Goal: Book appointment/travel/reservation

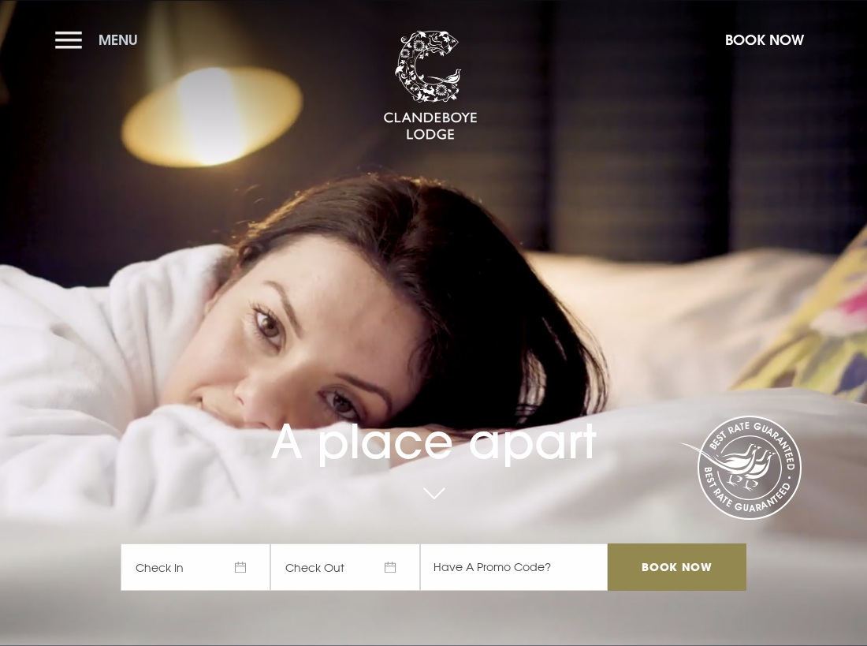
click at [115, 33] on span "Menu" at bounding box center [118, 40] width 39 height 18
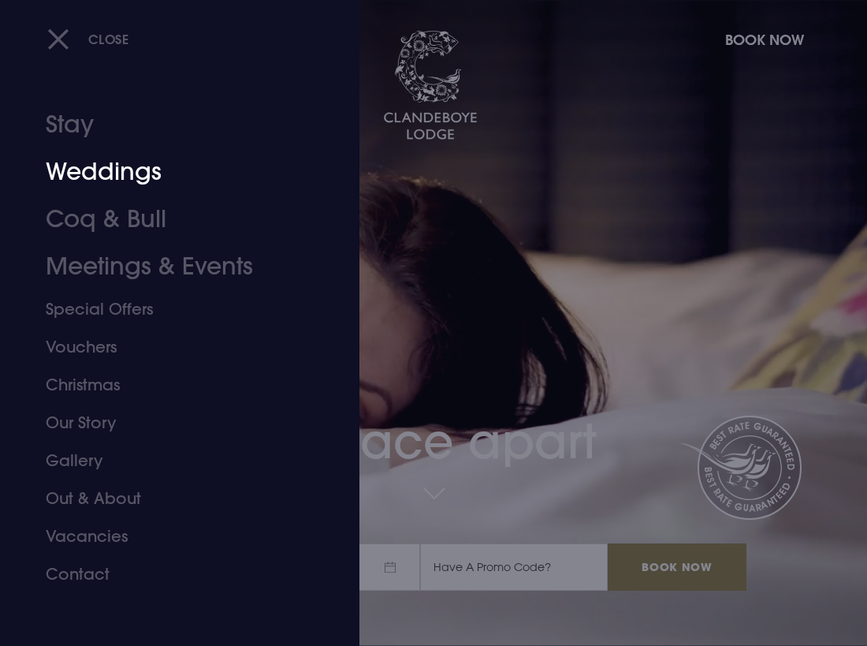
click at [56, 169] on link "Weddings" at bounding box center [169, 171] width 247 height 47
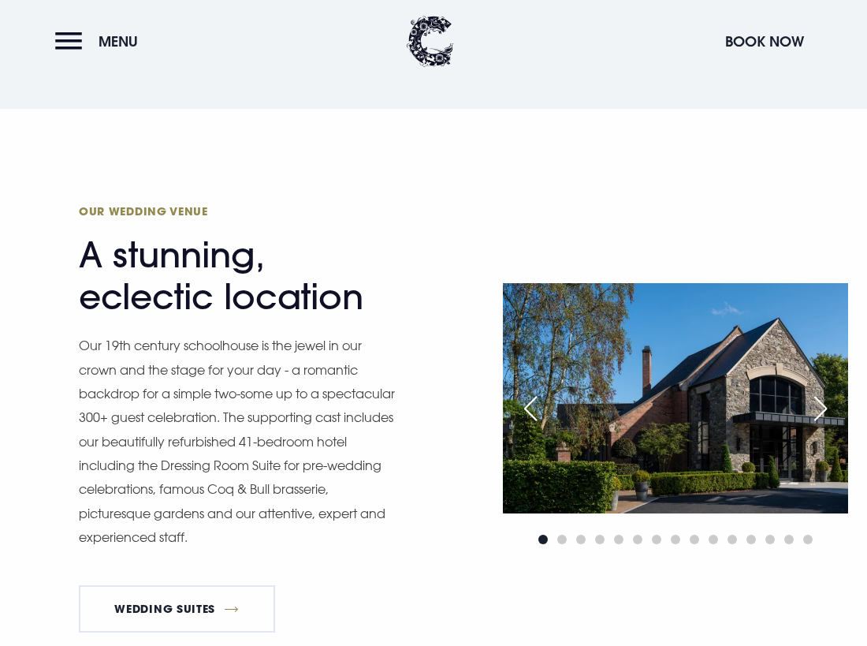
scroll to position [1498, 0]
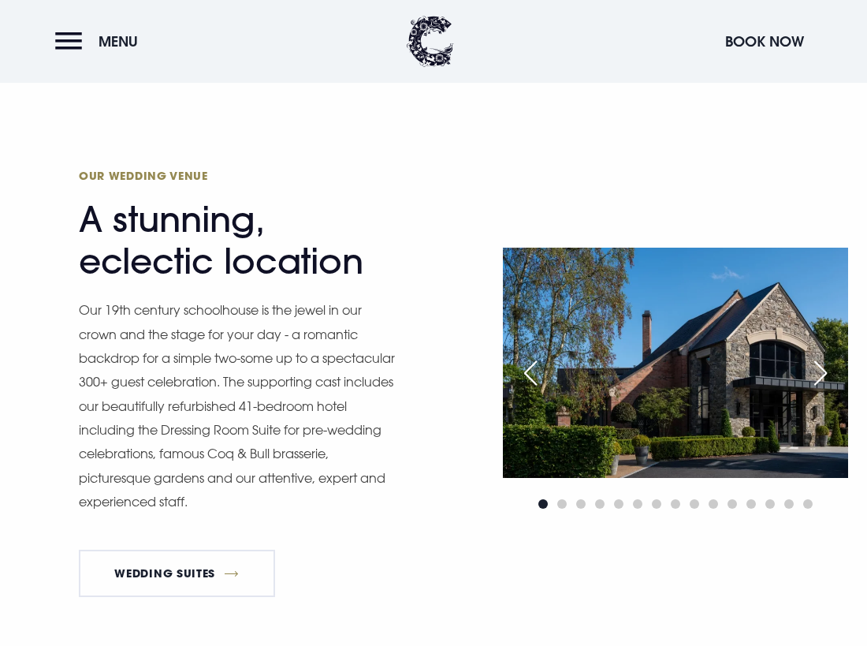
click at [806, 376] on div "Next slide" at bounding box center [820, 373] width 39 height 35
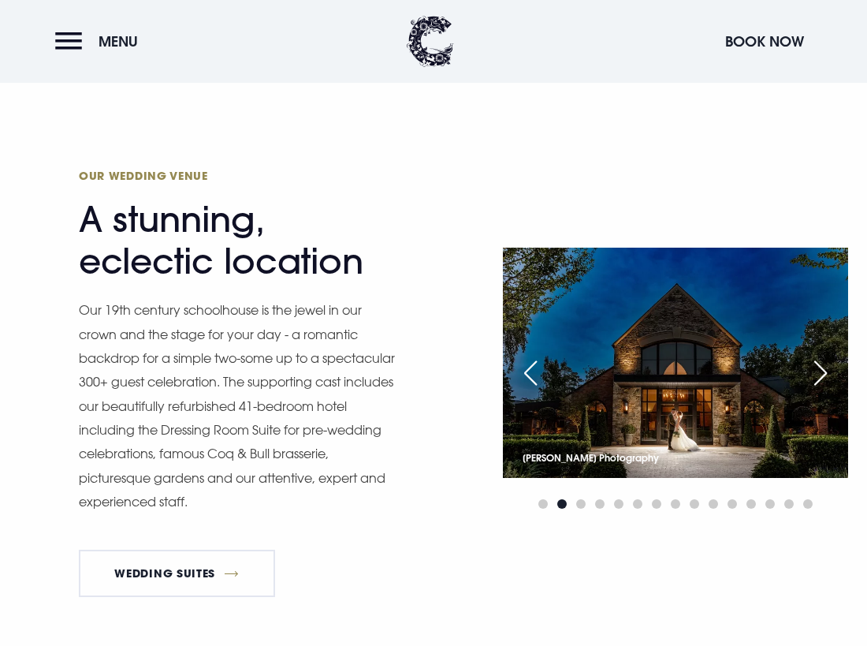
click at [817, 377] on div "Next slide" at bounding box center [820, 373] width 39 height 35
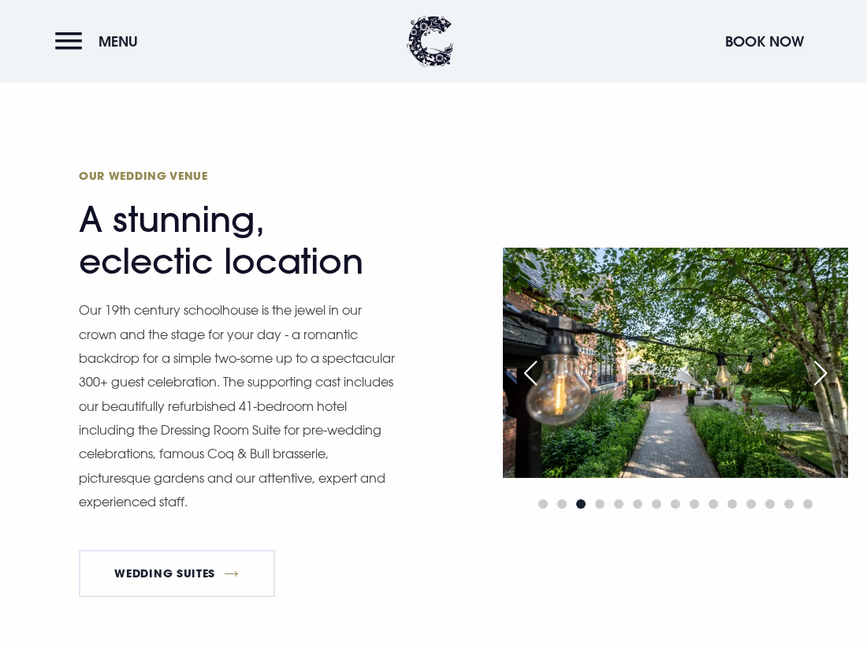
click at [817, 377] on div "Next slide" at bounding box center [820, 373] width 39 height 35
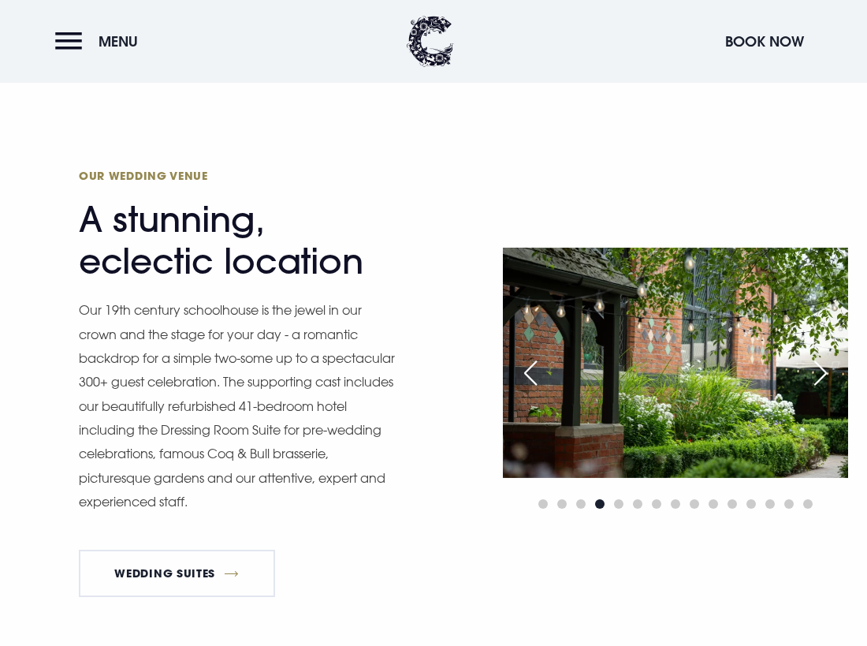
click at [817, 377] on div "Next slide" at bounding box center [820, 373] width 39 height 35
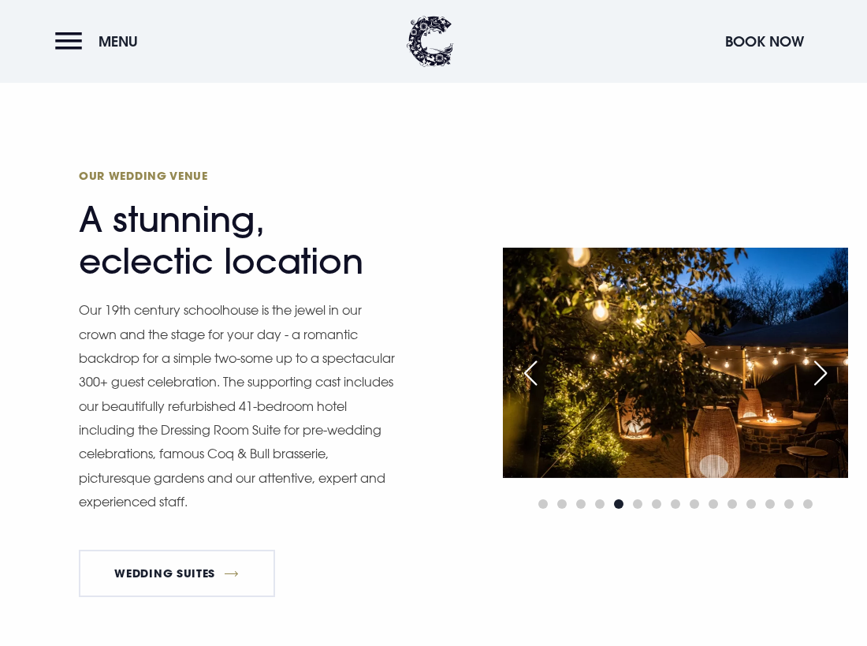
click at [817, 377] on div "Next slide" at bounding box center [820, 373] width 39 height 35
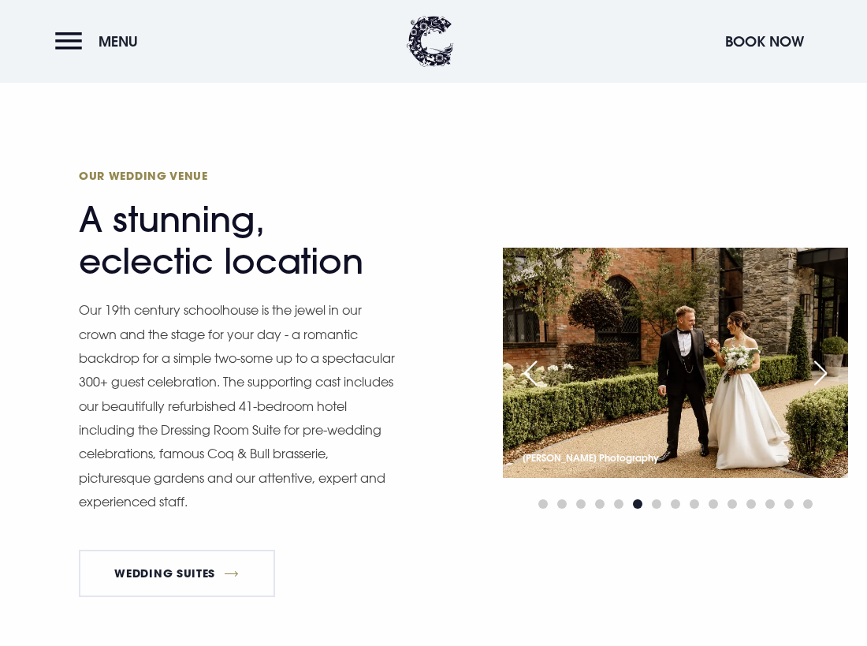
click at [817, 377] on div "Next slide" at bounding box center [820, 373] width 39 height 35
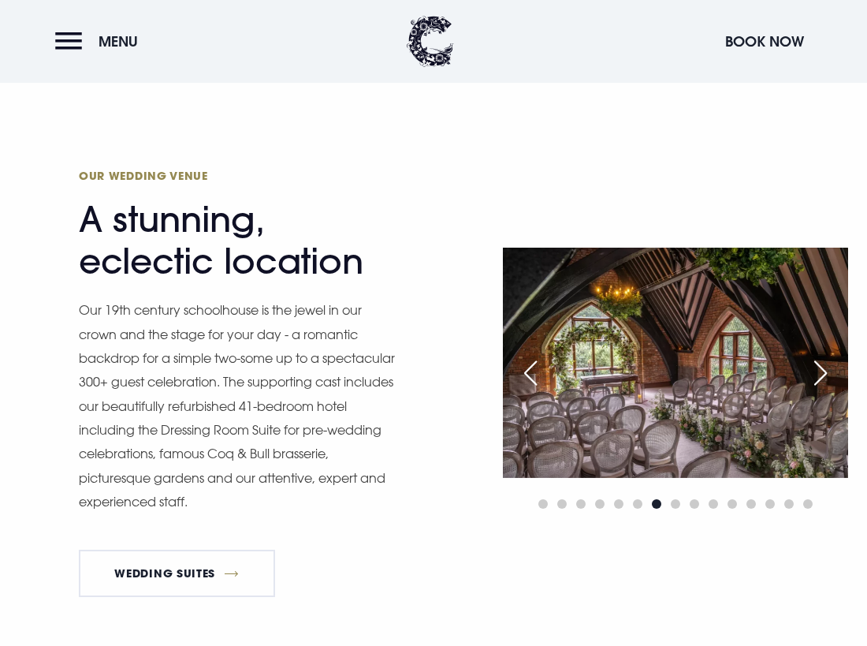
click at [817, 377] on div "Next slide" at bounding box center [820, 373] width 39 height 35
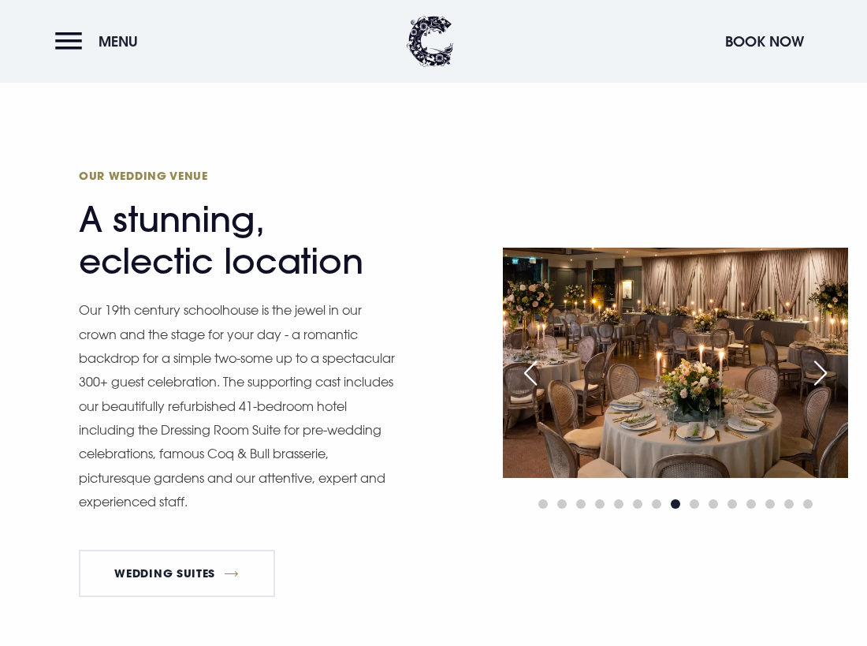
click at [817, 377] on div "Next slide" at bounding box center [820, 373] width 39 height 35
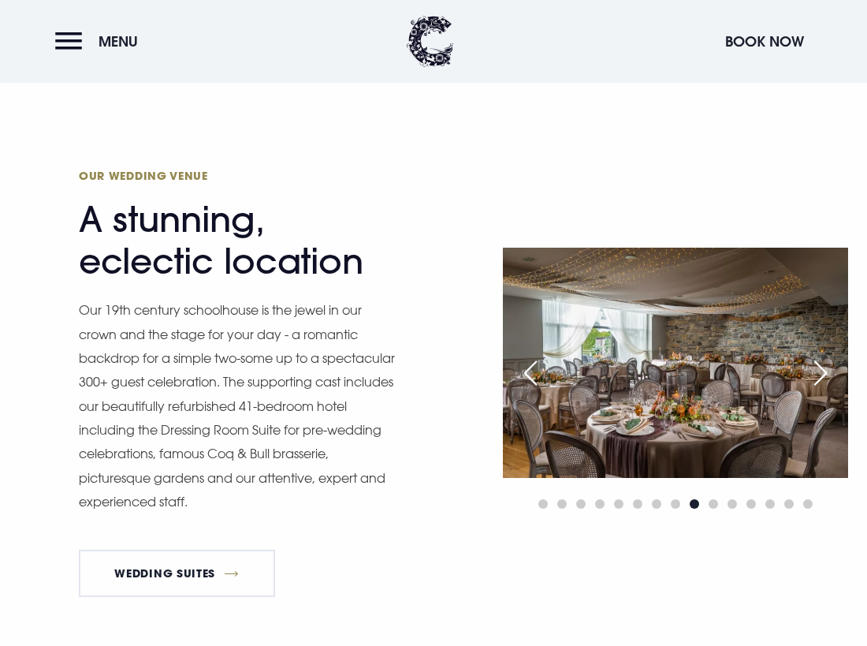
click at [817, 377] on div "Next slide" at bounding box center [820, 373] width 39 height 35
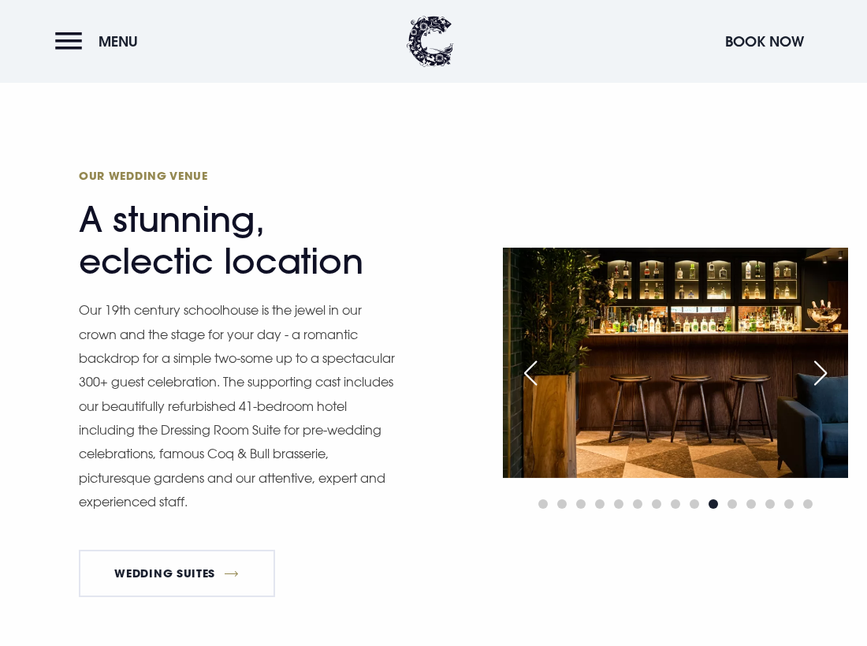
click at [817, 377] on div "Next slide" at bounding box center [820, 373] width 39 height 35
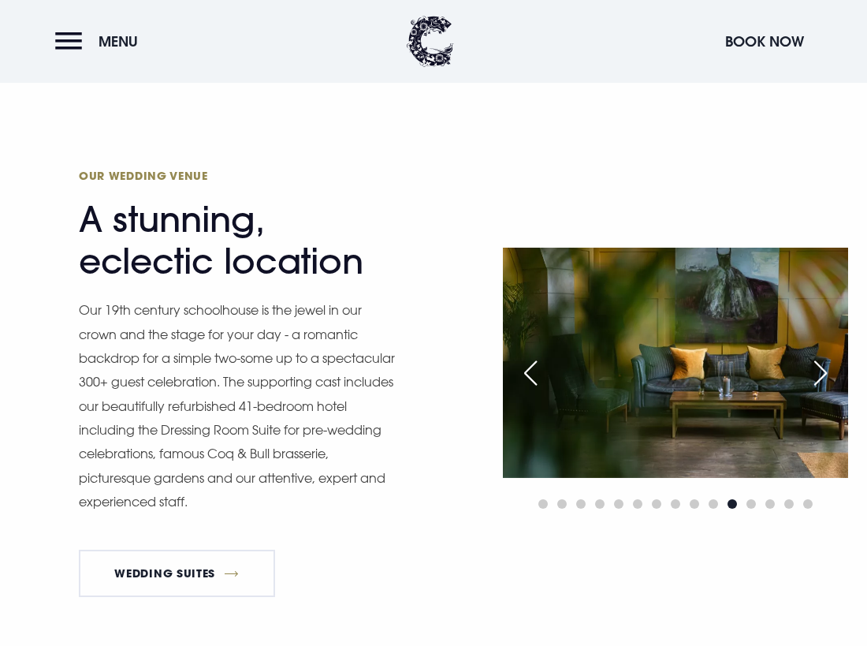
click at [817, 377] on div "Next slide" at bounding box center [820, 373] width 39 height 35
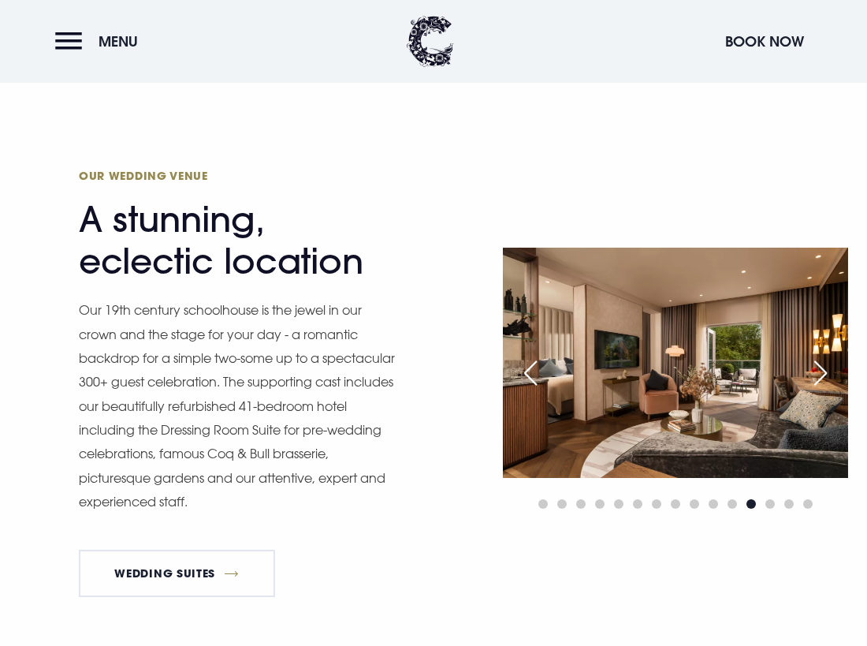
click at [817, 377] on div "Next slide" at bounding box center [820, 373] width 39 height 35
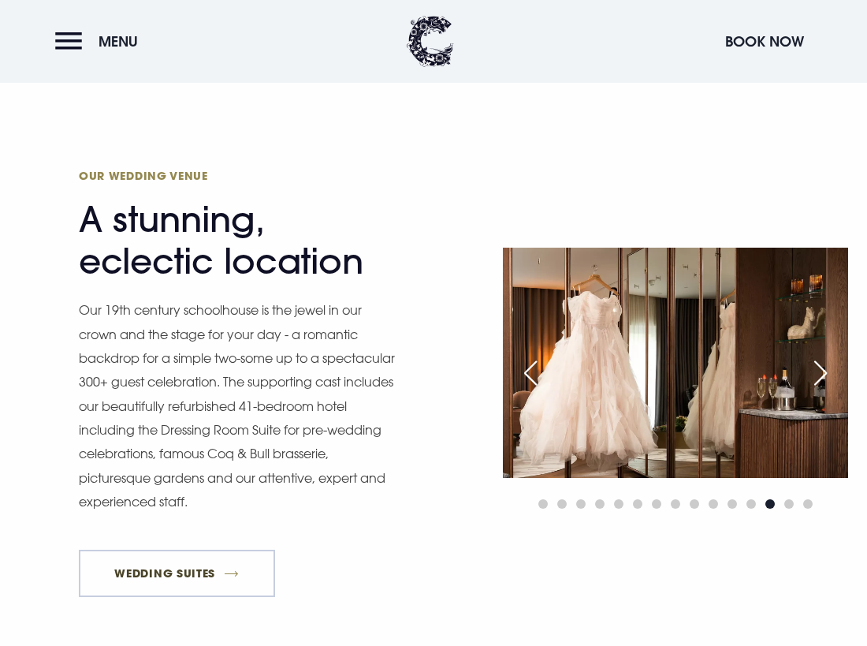
click at [197, 556] on link "Wedding Suites" at bounding box center [177, 572] width 196 height 47
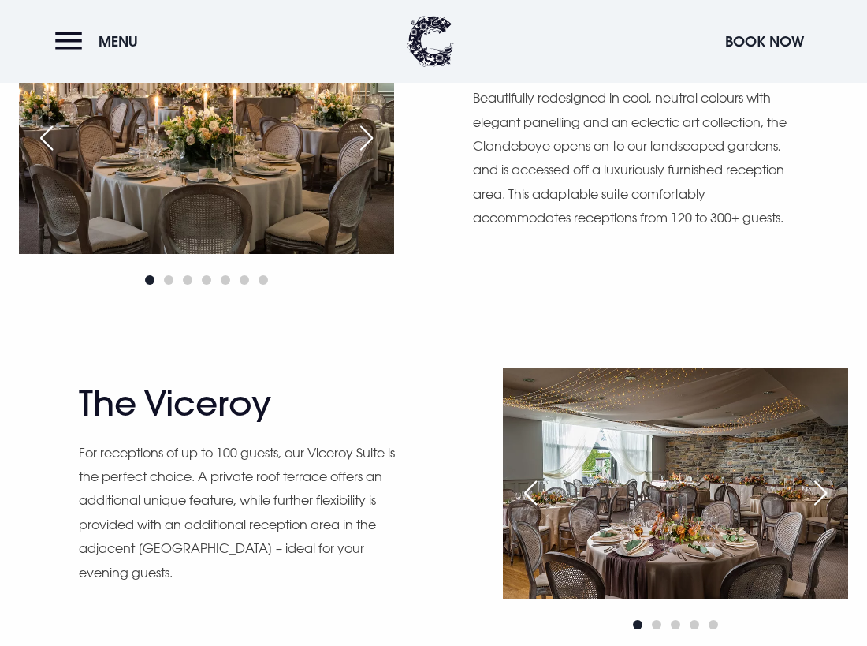
scroll to position [867, 0]
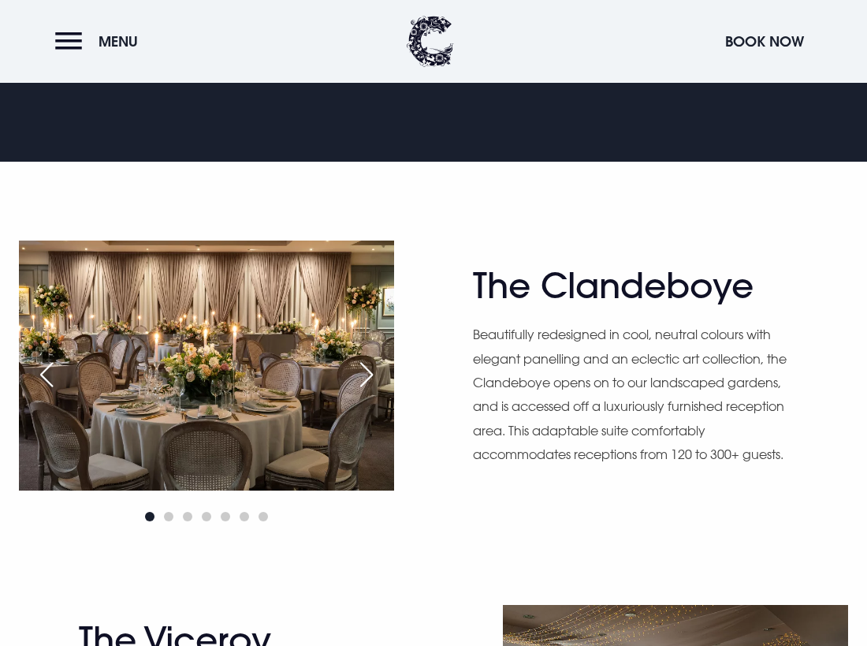
click at [364, 374] on div "Next slide" at bounding box center [366, 374] width 39 height 35
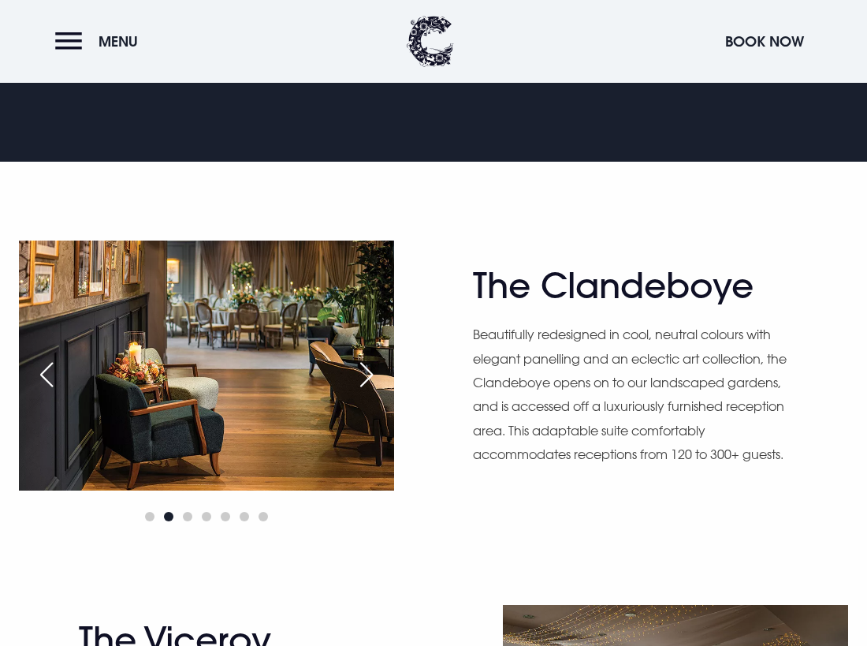
click at [364, 374] on div "Next slide" at bounding box center [366, 374] width 39 height 35
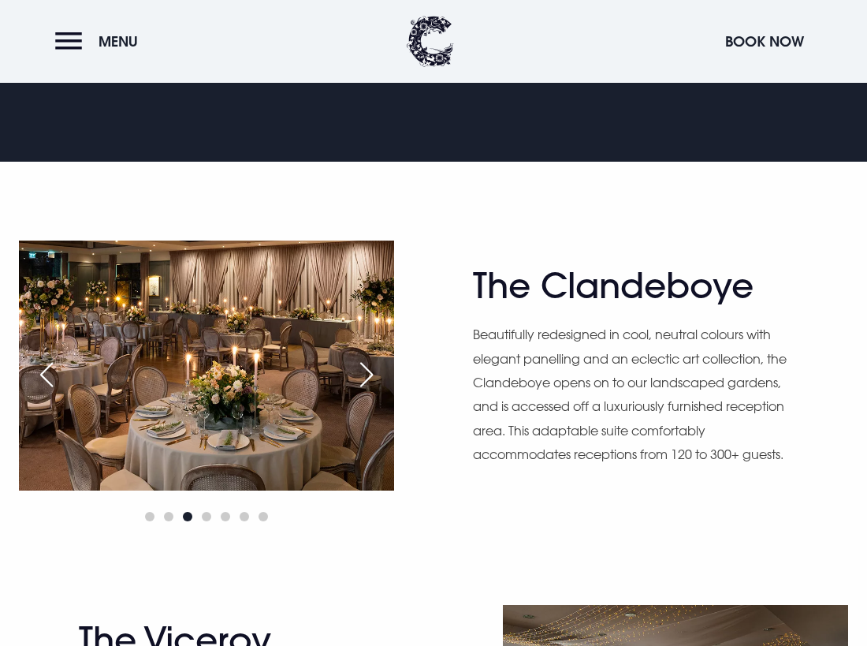
click at [364, 374] on div "Next slide" at bounding box center [366, 374] width 39 height 35
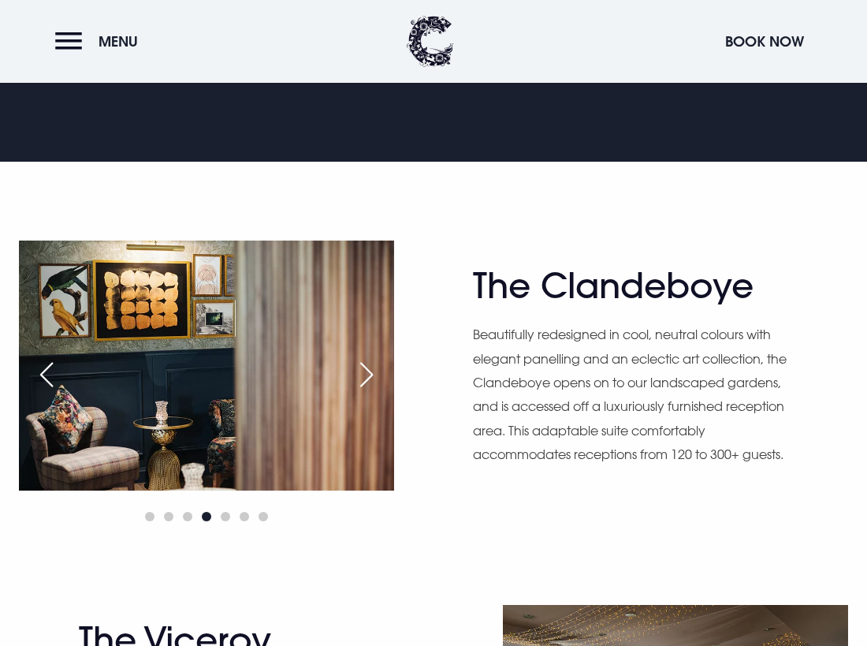
click at [364, 374] on div "Next slide" at bounding box center [366, 374] width 39 height 35
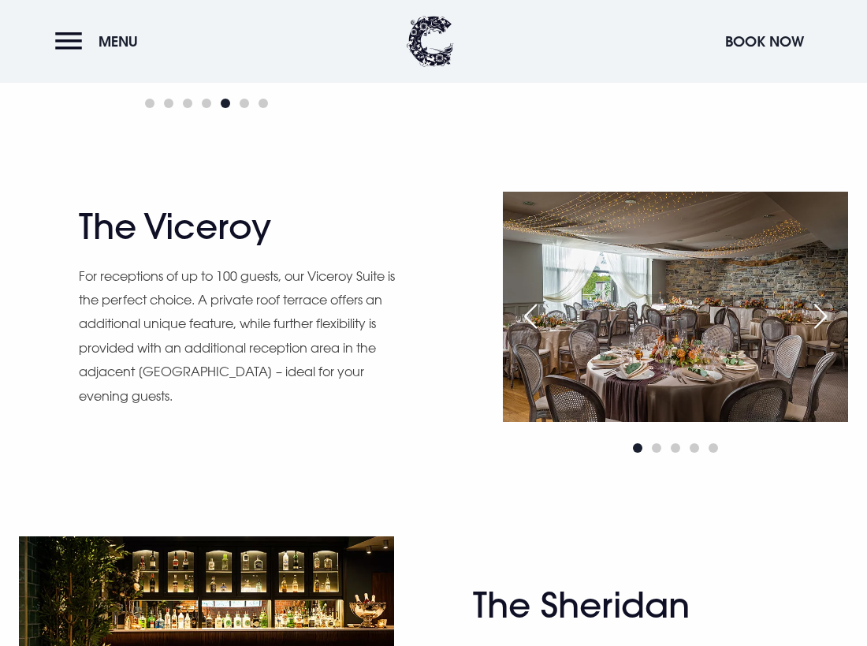
scroll to position [1340, 0]
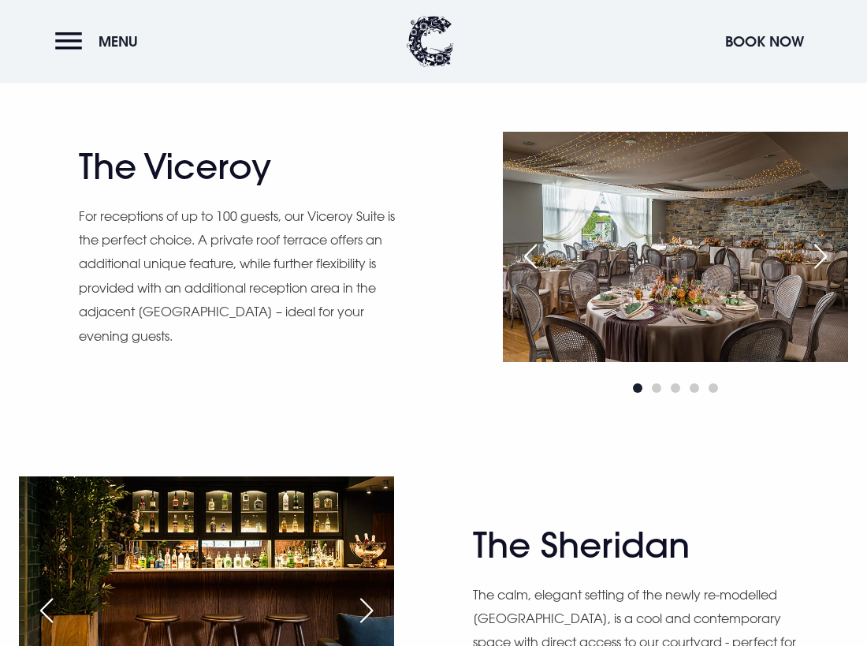
click at [821, 249] on div "Next slide" at bounding box center [820, 256] width 39 height 35
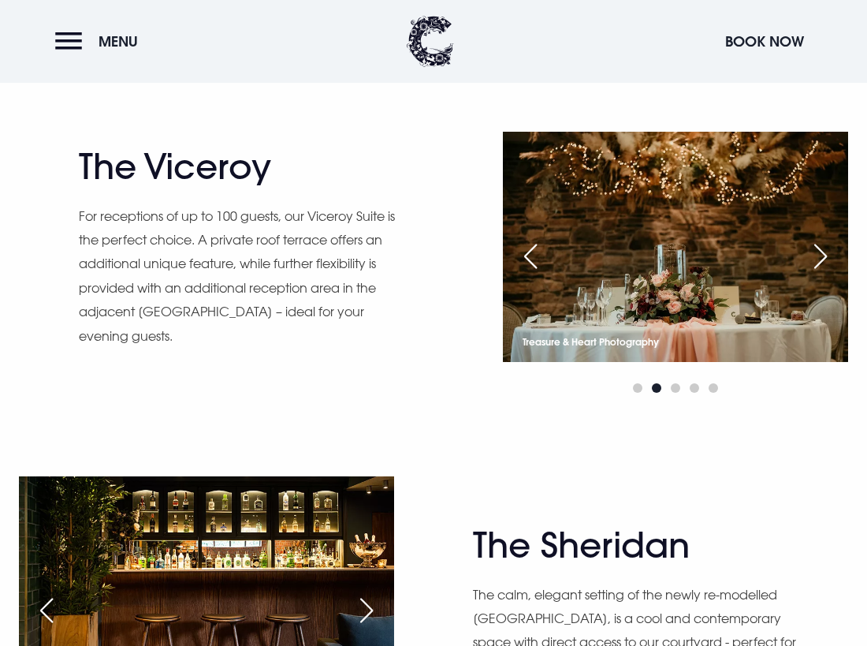
click at [821, 250] on div "Next slide" at bounding box center [820, 256] width 39 height 35
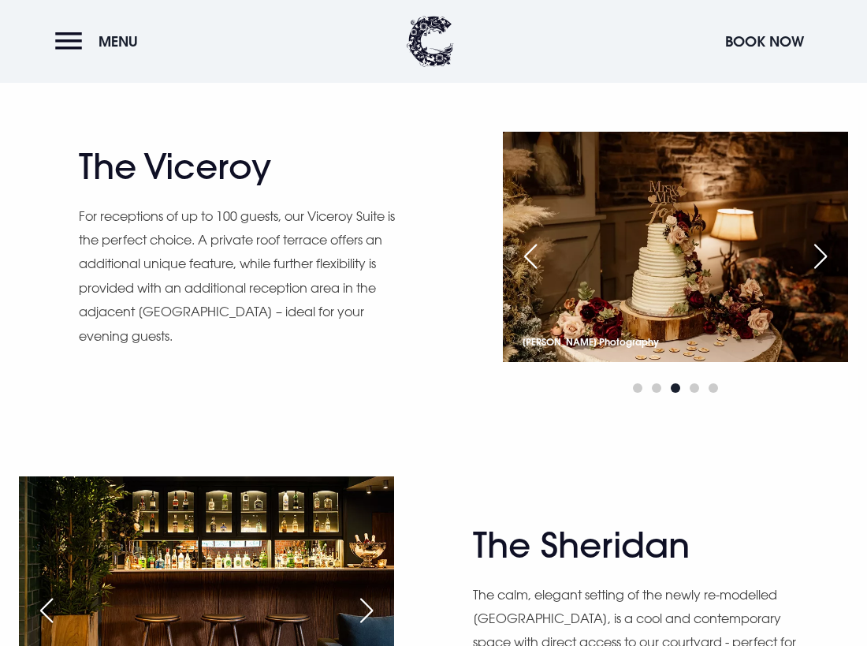
click at [821, 250] on div "Next slide" at bounding box center [820, 256] width 39 height 35
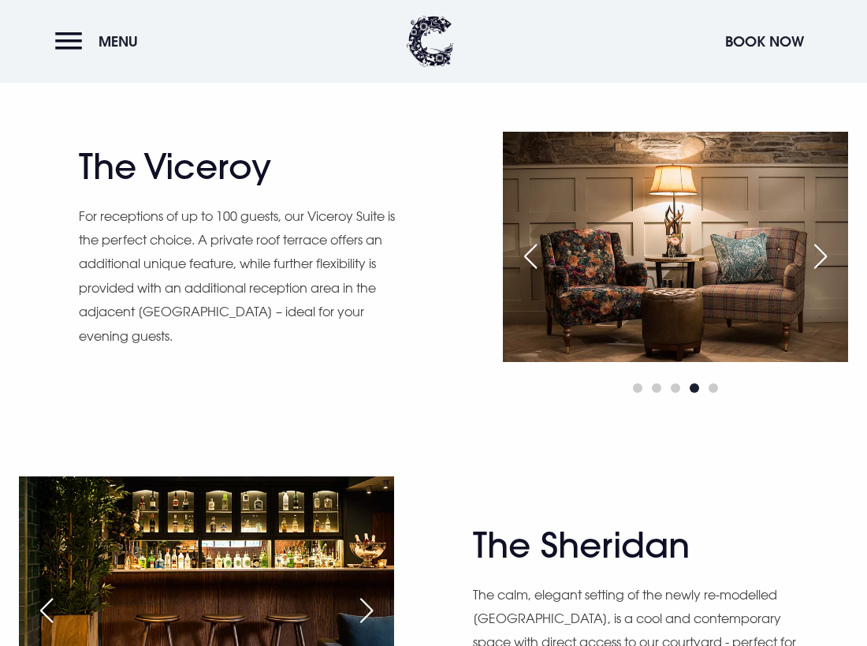
click at [821, 250] on div "Next slide" at bounding box center [820, 256] width 39 height 35
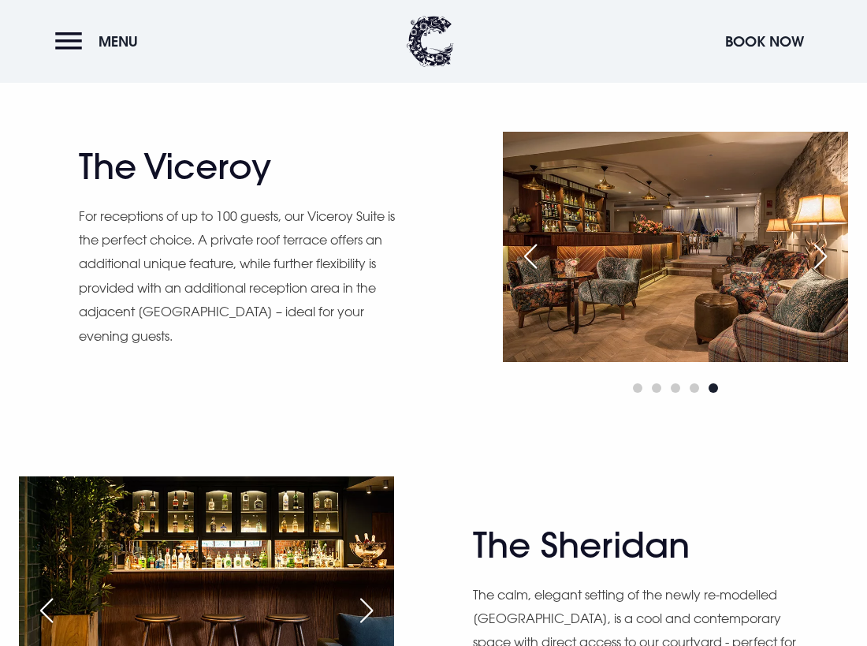
click at [821, 250] on div "Next slide" at bounding box center [820, 256] width 39 height 35
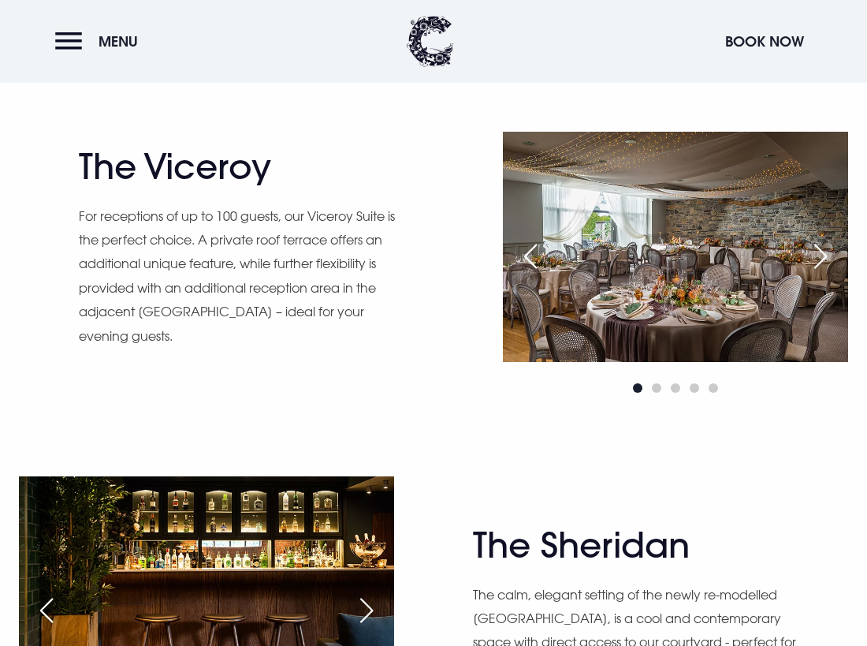
click at [821, 250] on div "Next slide" at bounding box center [820, 256] width 39 height 35
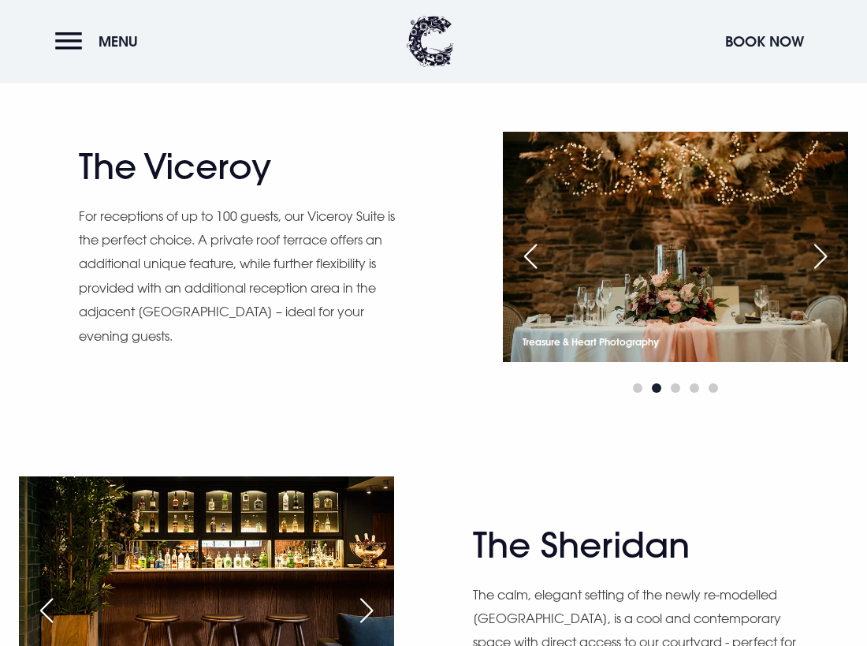
click at [821, 250] on div "Next slide" at bounding box center [820, 256] width 39 height 35
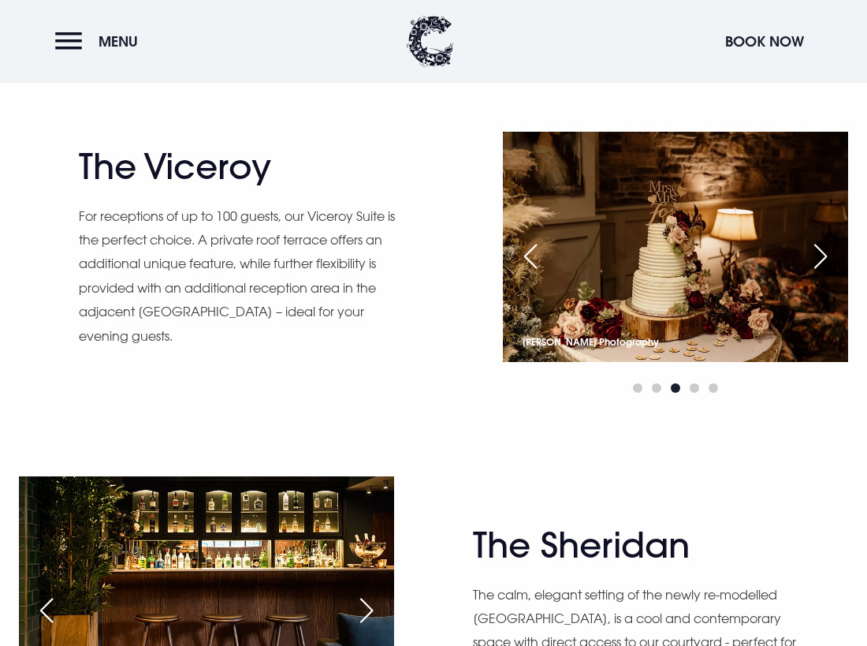
click at [821, 250] on div "Next slide" at bounding box center [820, 256] width 39 height 35
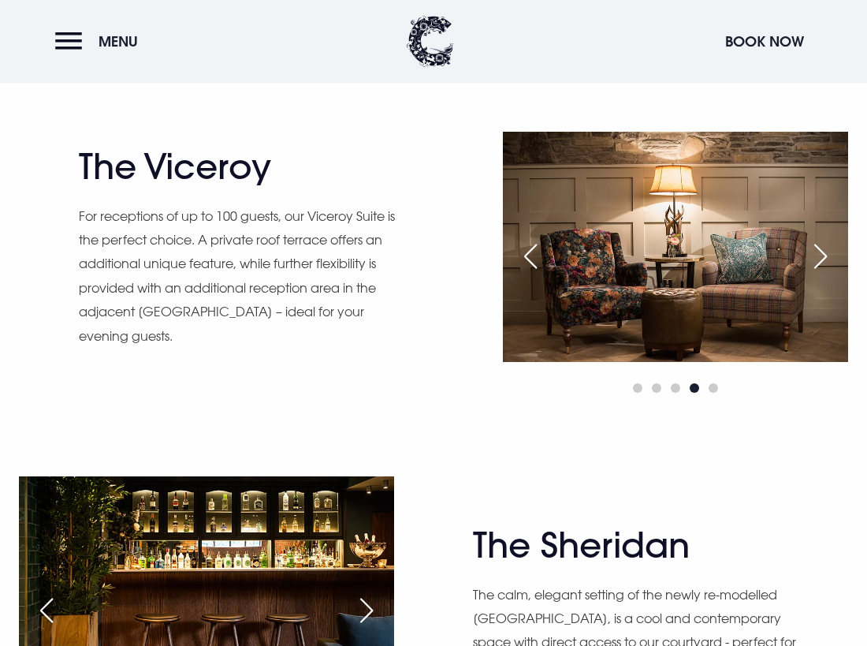
click at [821, 250] on div "Next slide" at bounding box center [820, 256] width 39 height 35
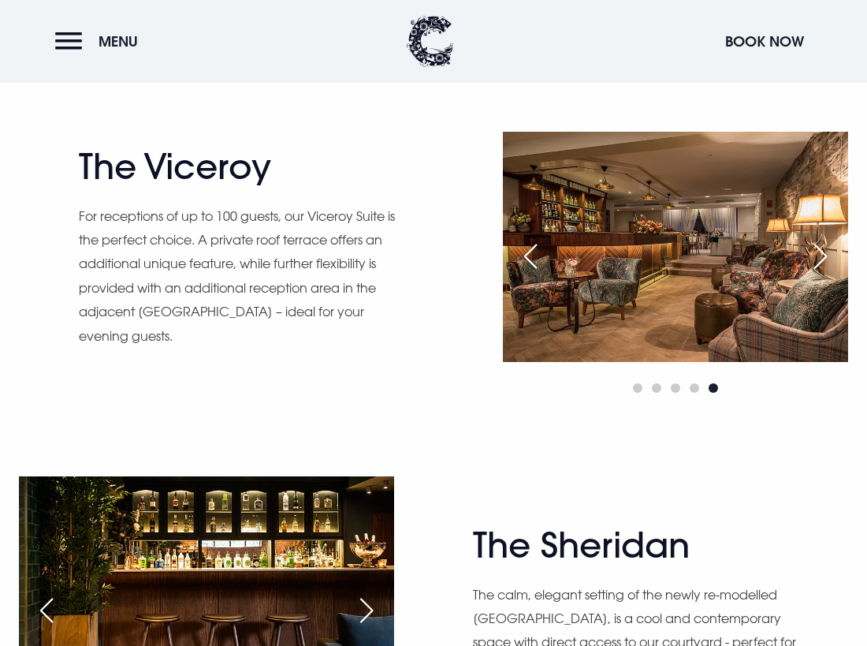
click at [821, 250] on div "Next slide" at bounding box center [820, 256] width 39 height 35
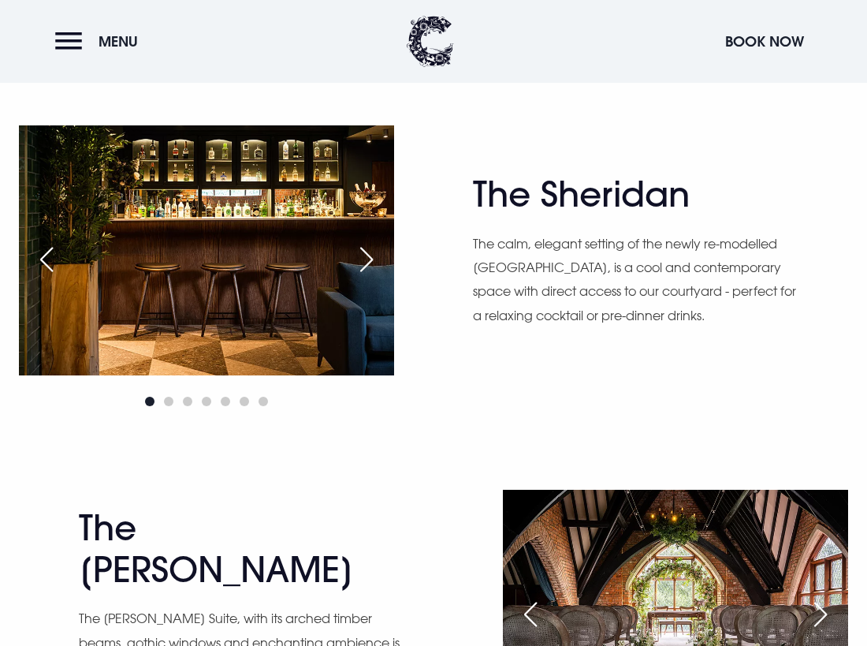
scroll to position [1734, 0]
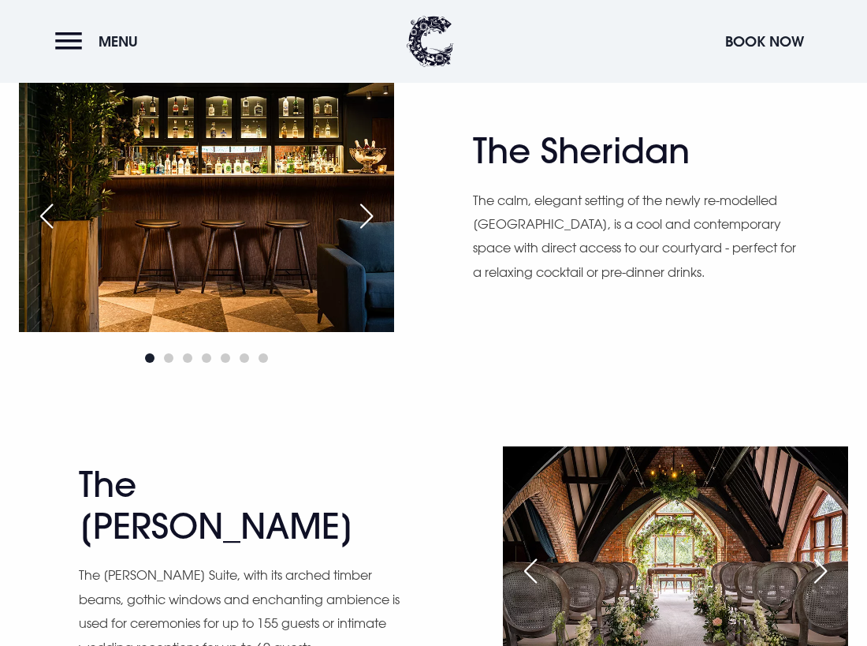
click at [362, 215] on div "Next slide" at bounding box center [366, 216] width 39 height 35
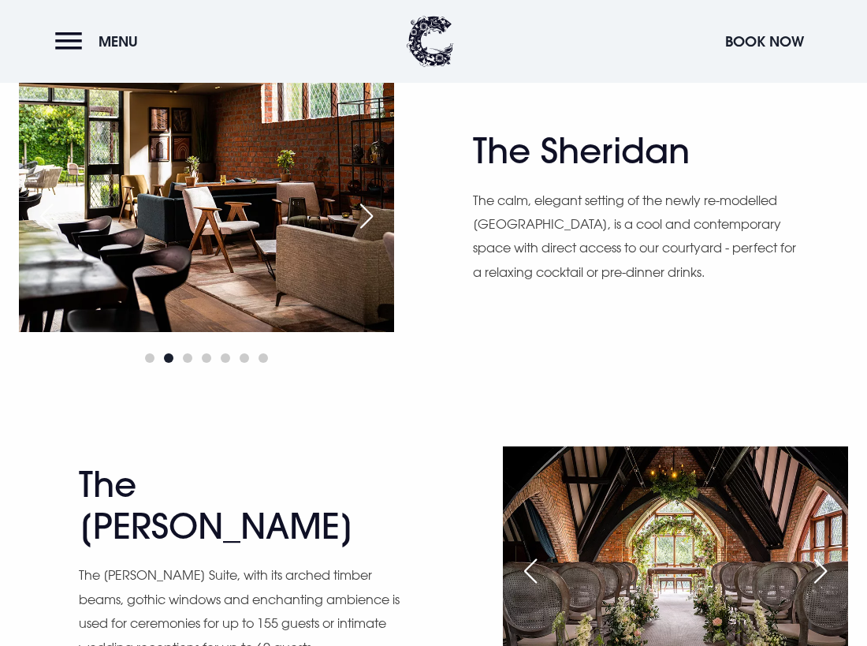
click at [362, 215] on div "Next slide" at bounding box center [366, 216] width 39 height 35
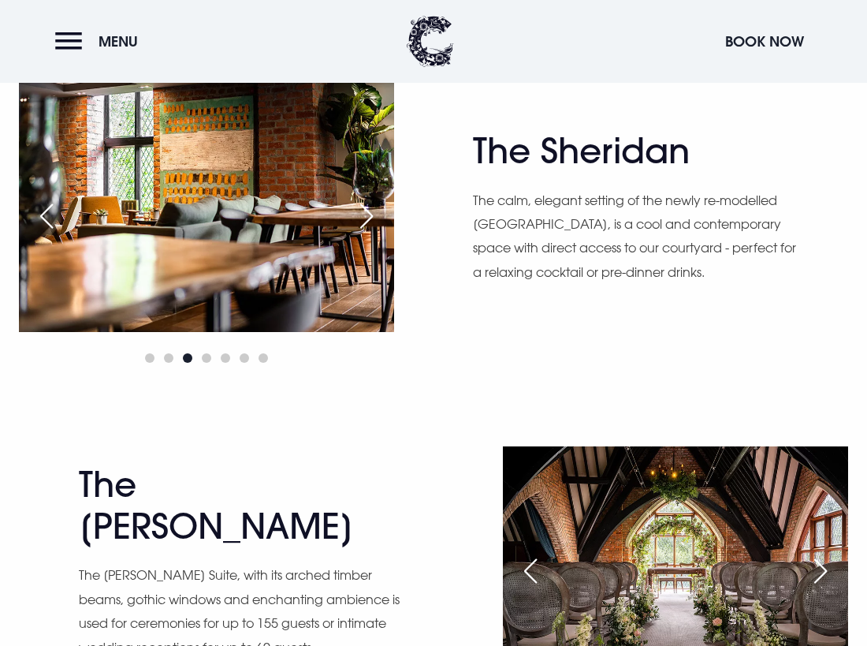
click at [362, 215] on div "Next slide" at bounding box center [366, 216] width 39 height 35
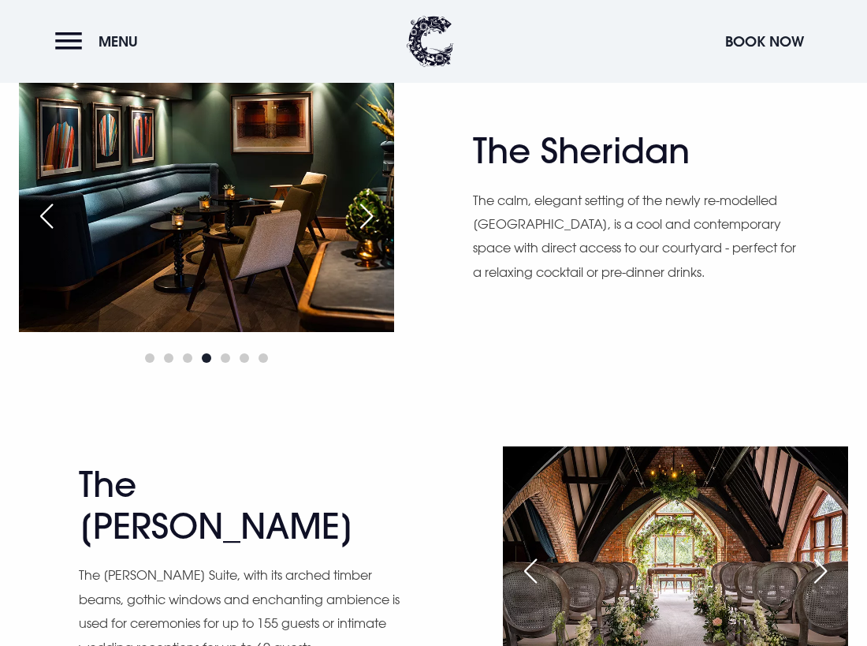
click at [362, 215] on div "Next slide" at bounding box center [366, 216] width 39 height 35
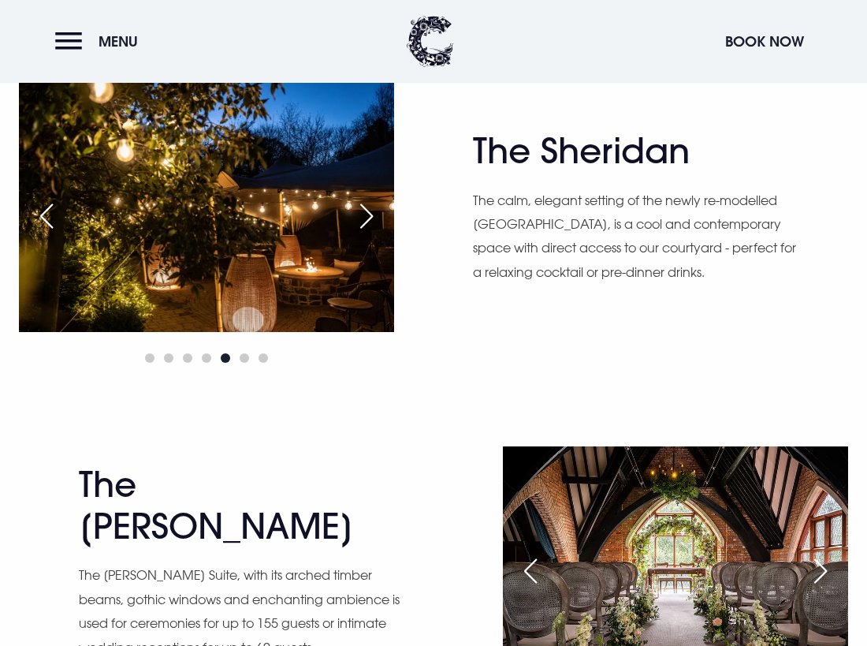
click at [362, 215] on div "Next slide" at bounding box center [366, 216] width 39 height 35
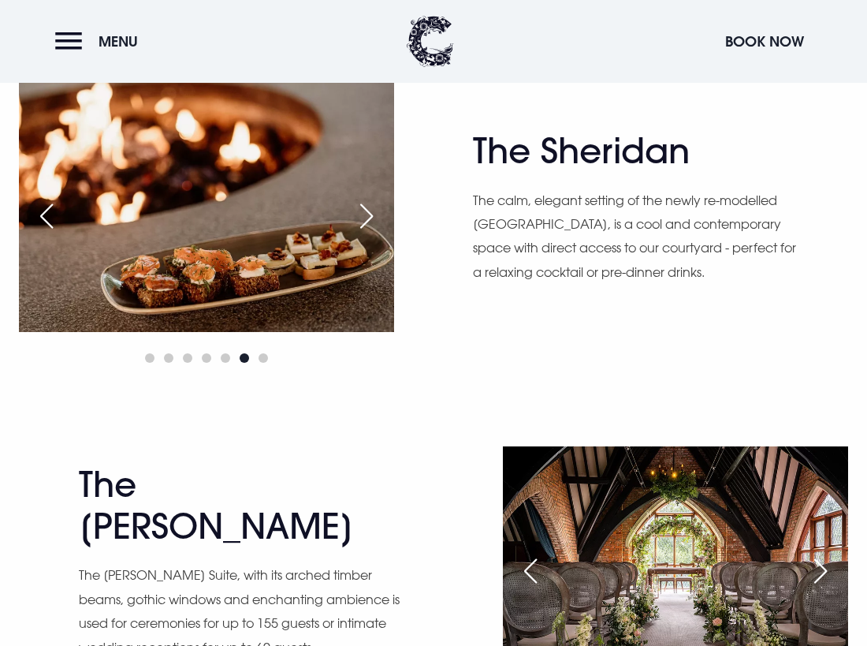
click at [362, 215] on div "Next slide" at bounding box center [366, 216] width 39 height 35
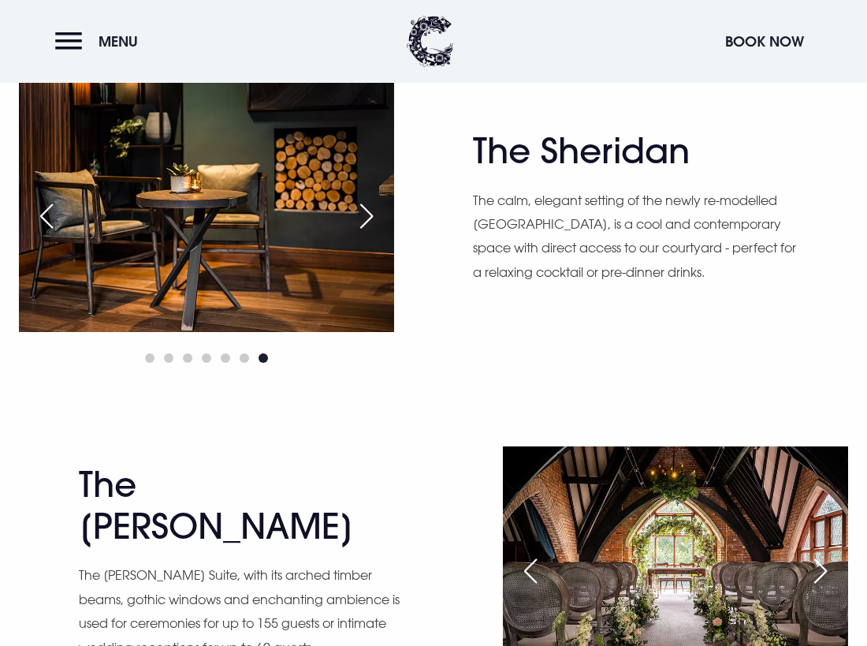
click at [362, 215] on div "Next slide" at bounding box center [366, 216] width 39 height 35
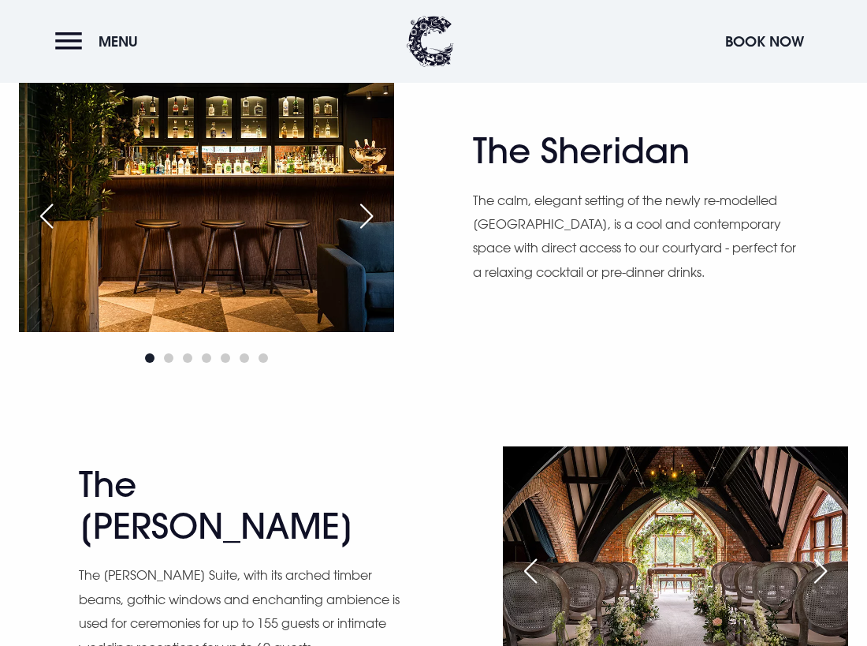
click at [362, 215] on div "Next slide" at bounding box center [366, 216] width 39 height 35
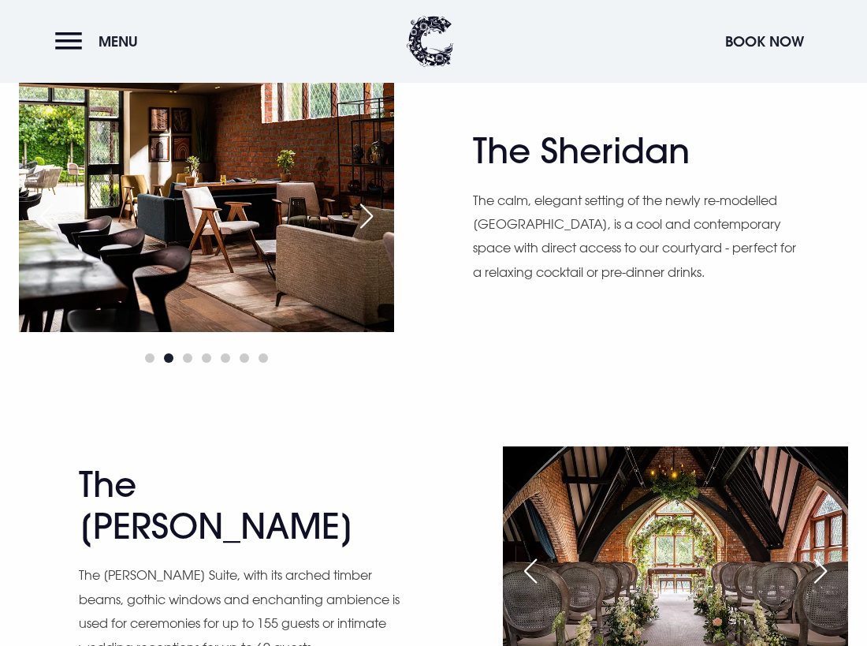
click at [362, 215] on div "Next slide" at bounding box center [366, 216] width 39 height 35
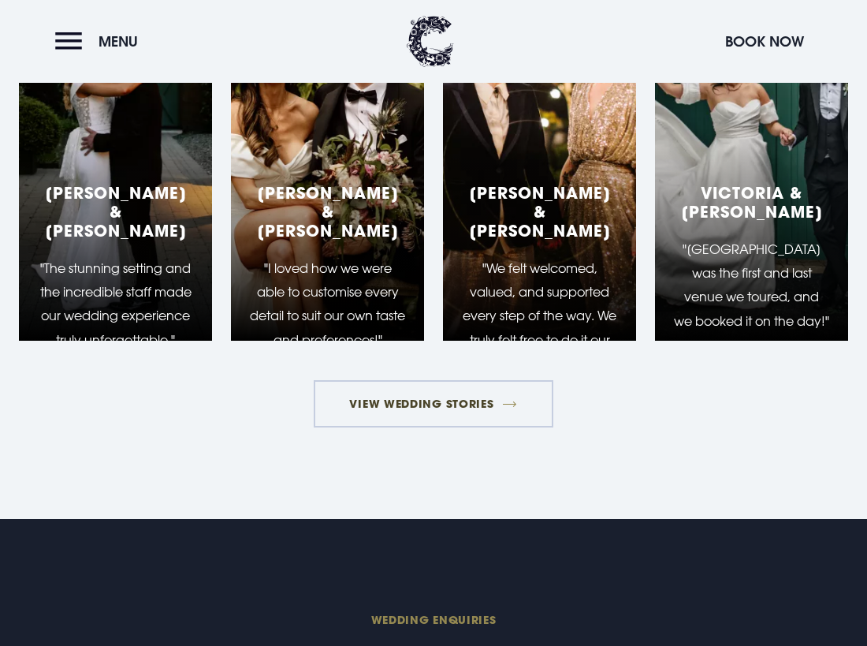
scroll to position [2759, 0]
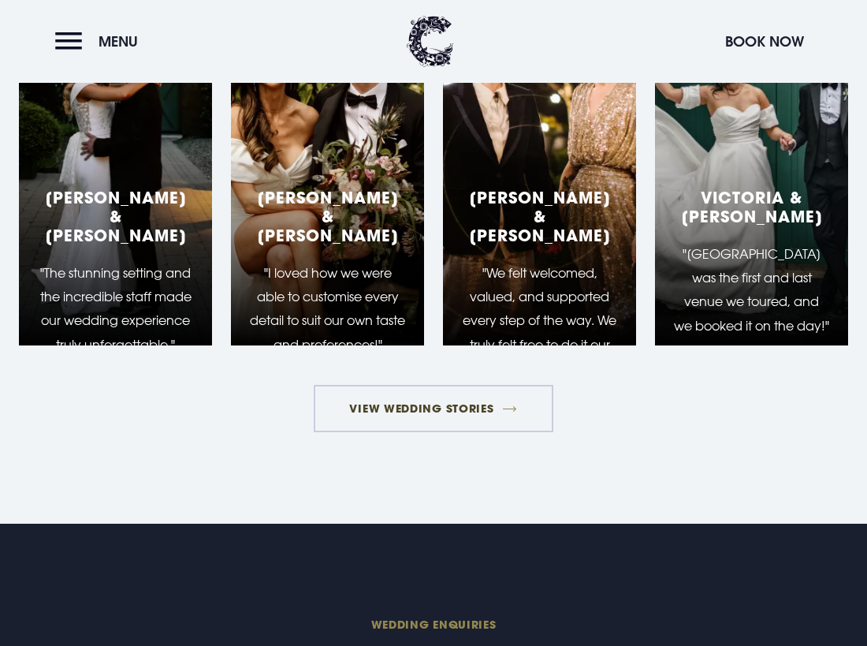
click at [418, 432] on link "View Wedding Stories" at bounding box center [434, 408] width 240 height 47
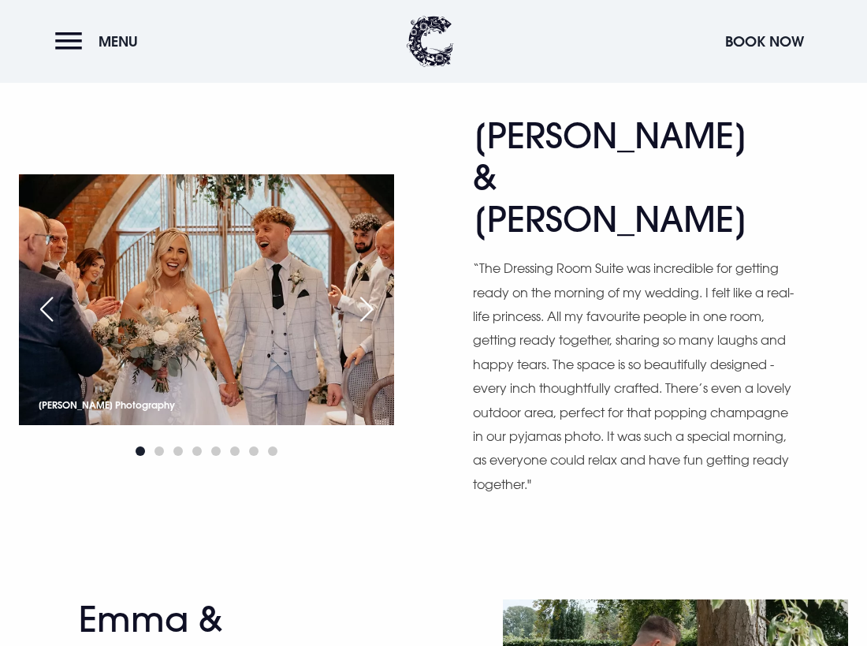
scroll to position [788, 0]
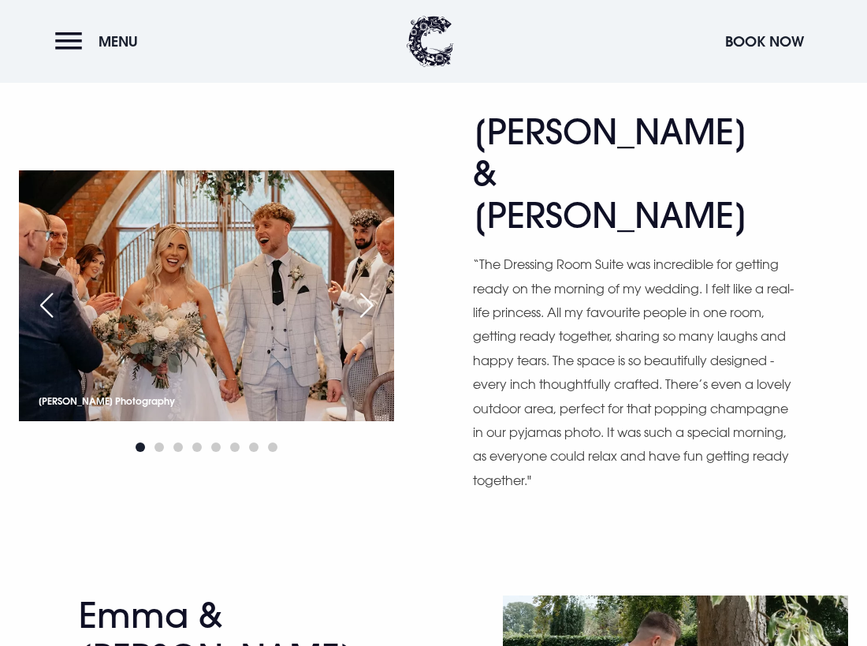
click at [374, 288] on div "Next slide" at bounding box center [366, 305] width 39 height 35
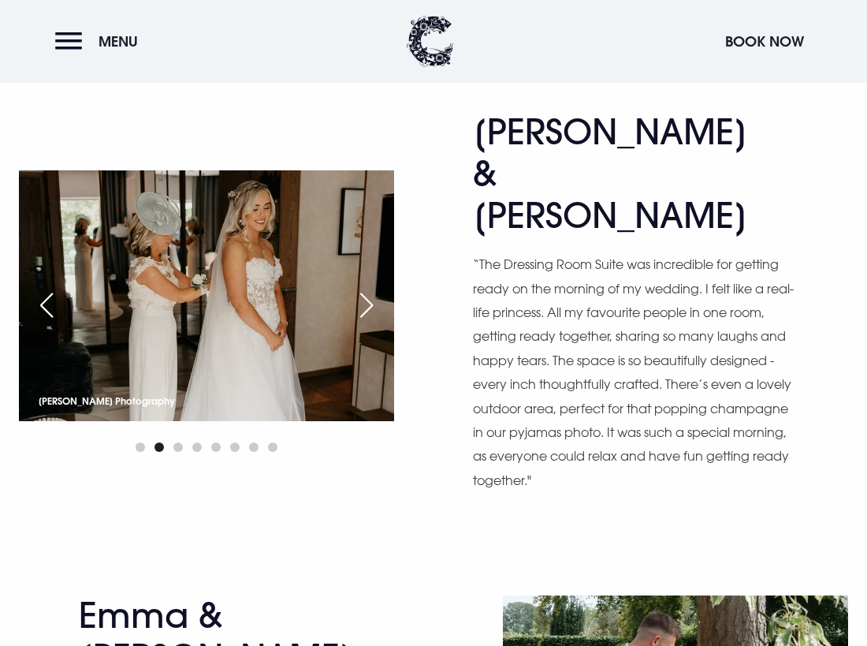
click at [374, 288] on div "Next slide" at bounding box center [366, 305] width 39 height 35
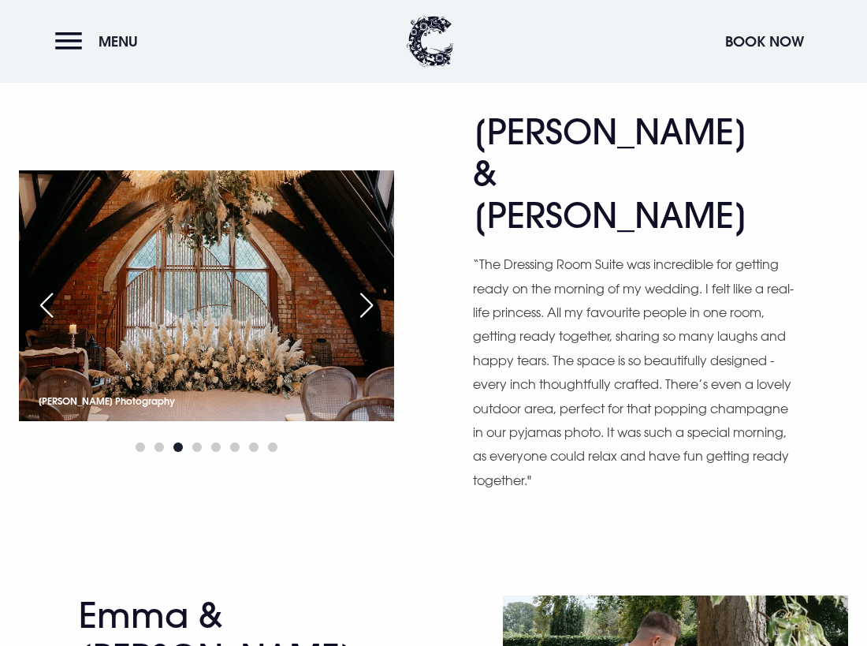
click at [374, 288] on div "Next slide" at bounding box center [366, 305] width 39 height 35
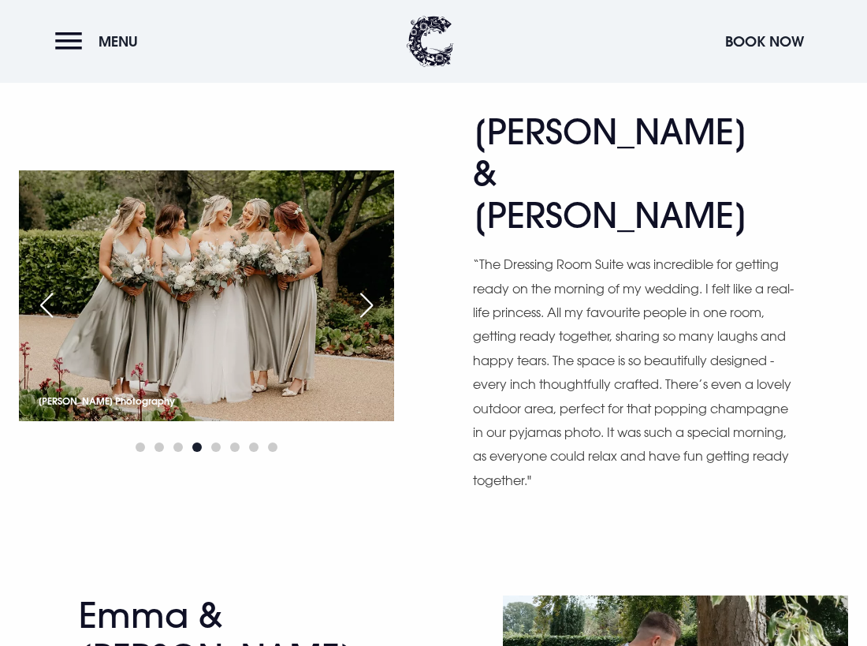
click at [374, 288] on div "Next slide" at bounding box center [366, 305] width 39 height 35
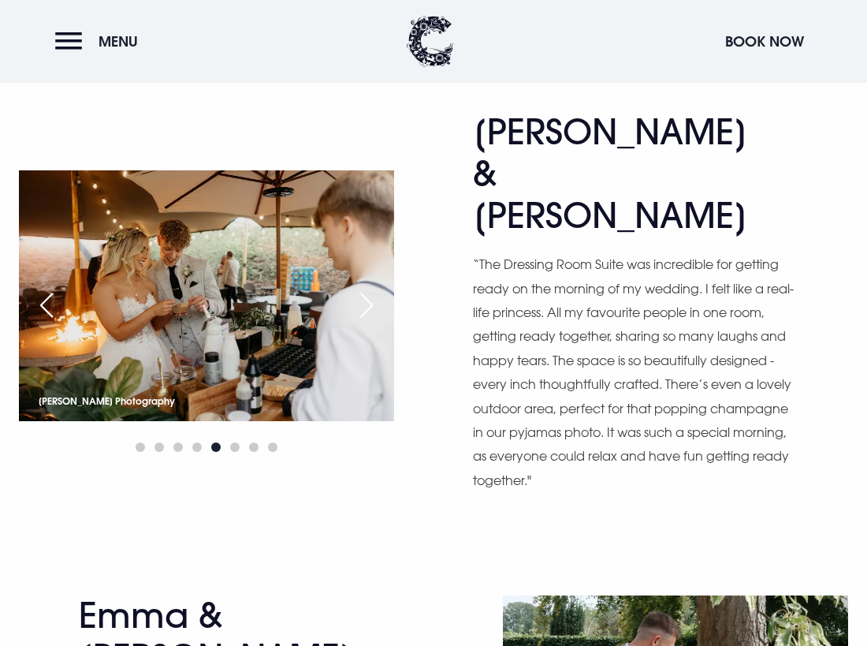
click at [374, 288] on div "Next slide" at bounding box center [366, 305] width 39 height 35
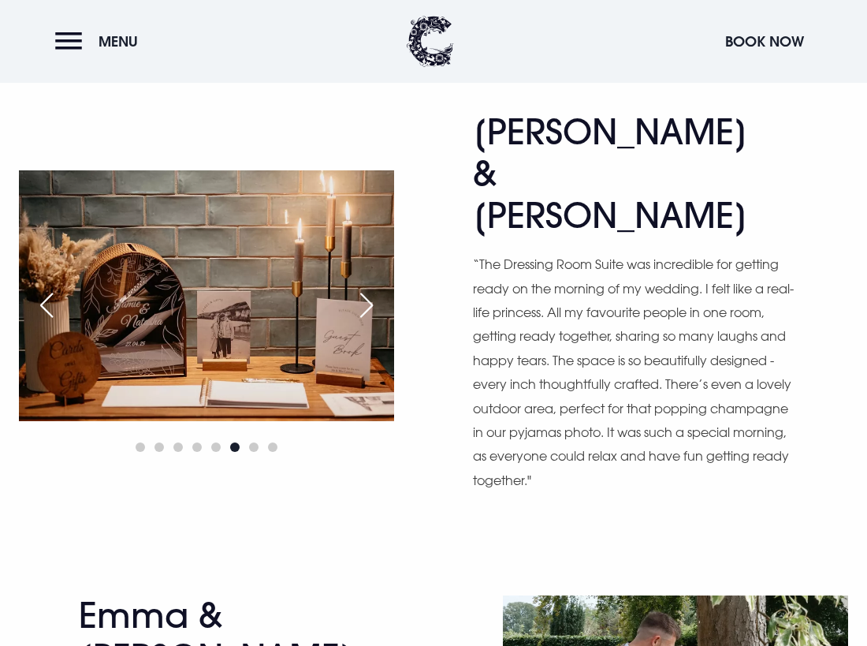
click at [374, 288] on div "Next slide" at bounding box center [366, 305] width 39 height 35
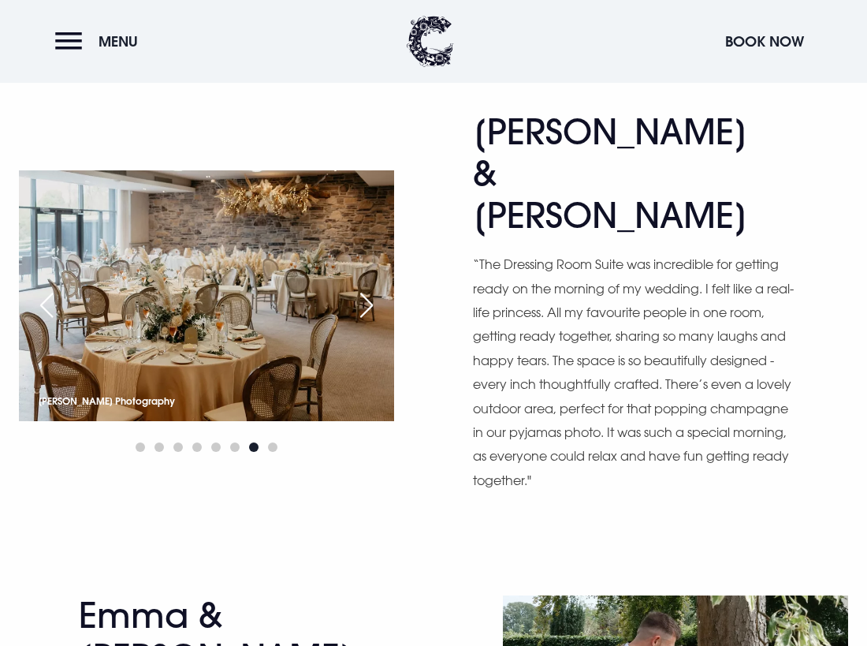
click at [374, 288] on div "Next slide" at bounding box center [366, 305] width 39 height 35
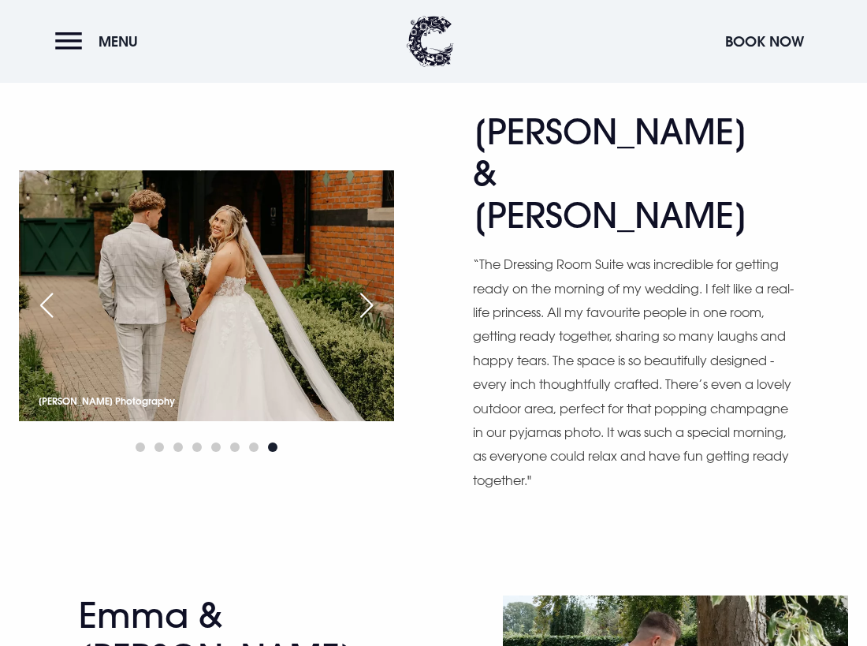
click at [372, 288] on div "Next slide" at bounding box center [366, 305] width 39 height 35
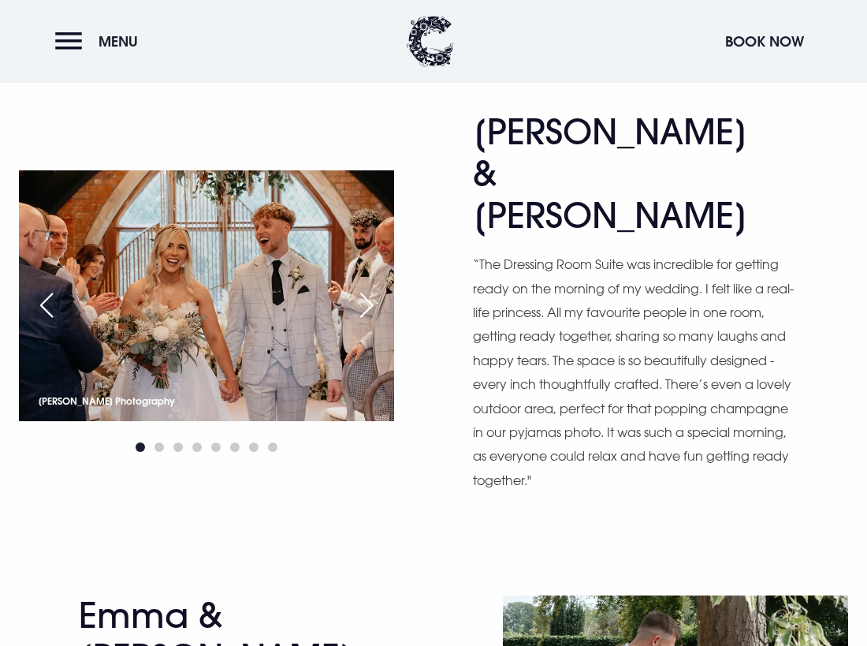
click at [372, 288] on div "Next slide" at bounding box center [366, 305] width 39 height 35
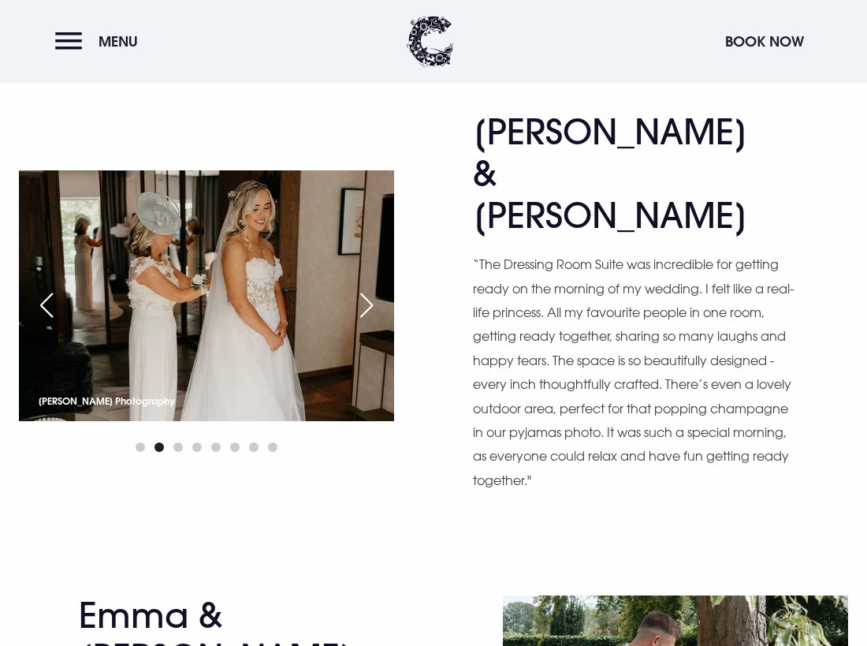
click at [372, 288] on div "Next slide" at bounding box center [366, 305] width 39 height 35
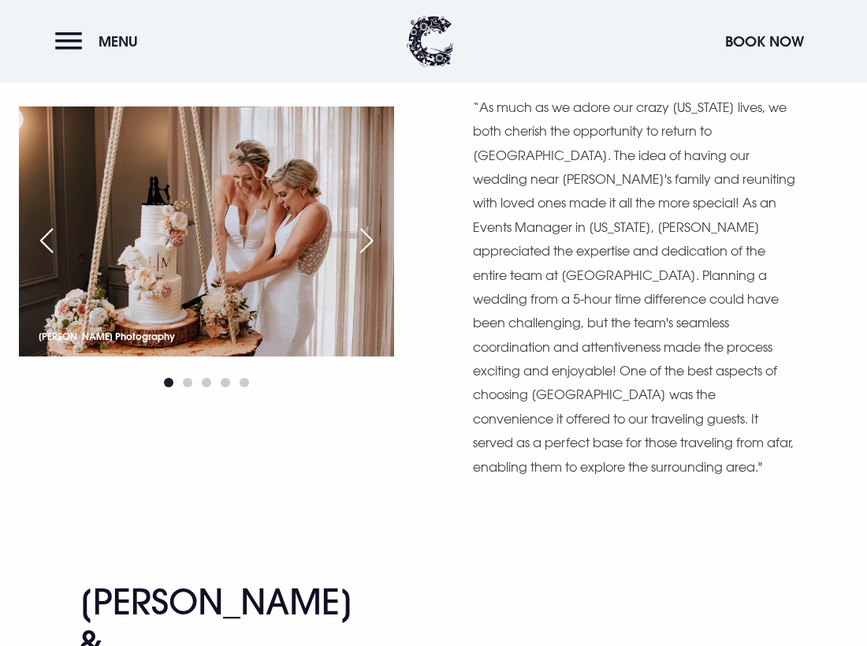
scroll to position [10862, 0]
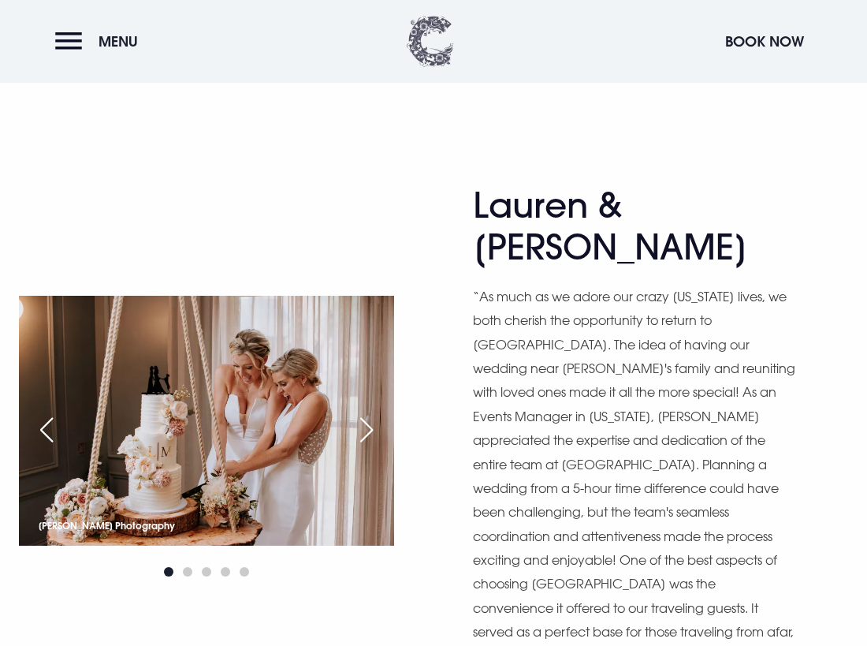
click at [434, 61] on img at bounding box center [430, 41] width 47 height 51
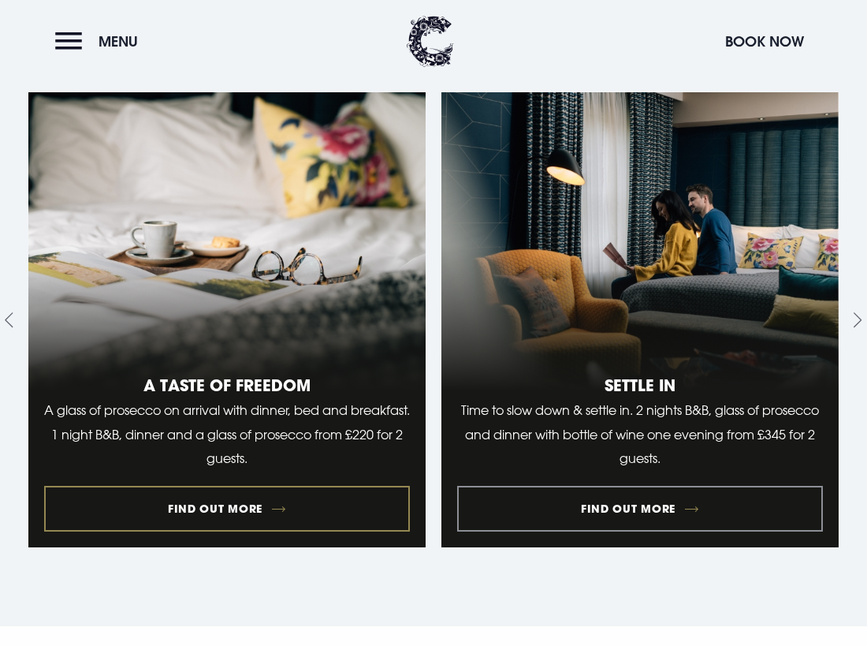
scroll to position [1734, 0]
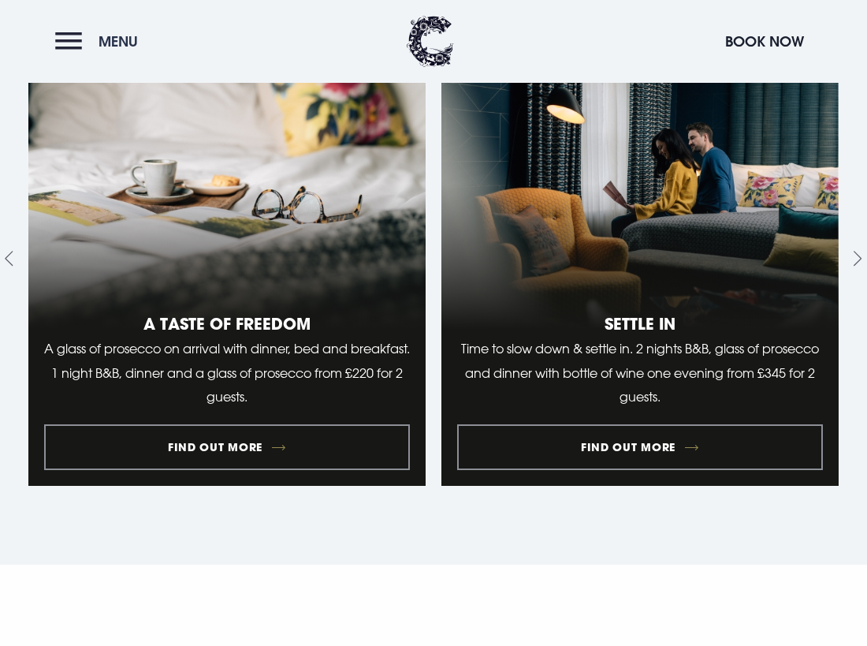
click at [83, 25] on button "Menu" at bounding box center [100, 41] width 91 height 34
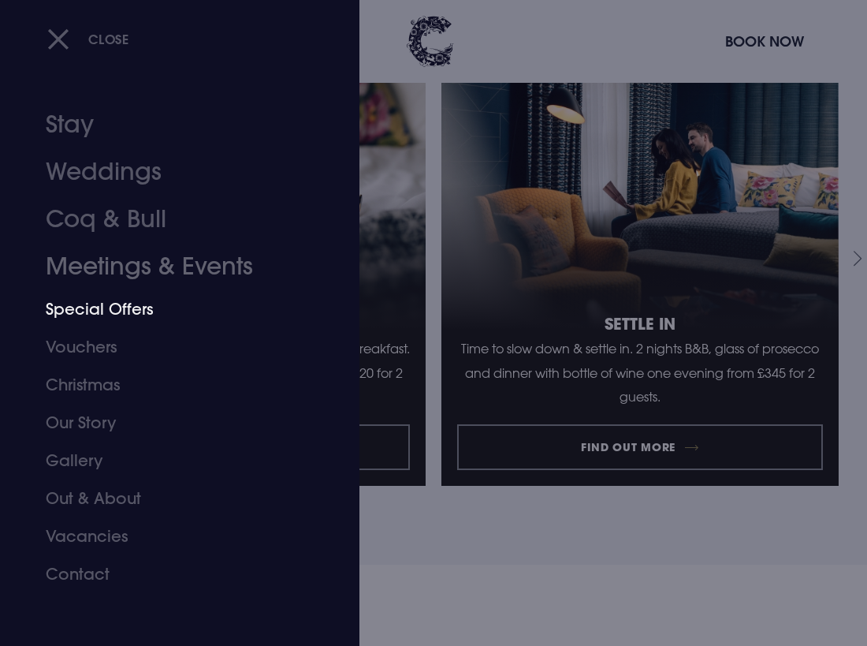
click at [98, 307] on link "Special Offers" at bounding box center [169, 309] width 247 height 38
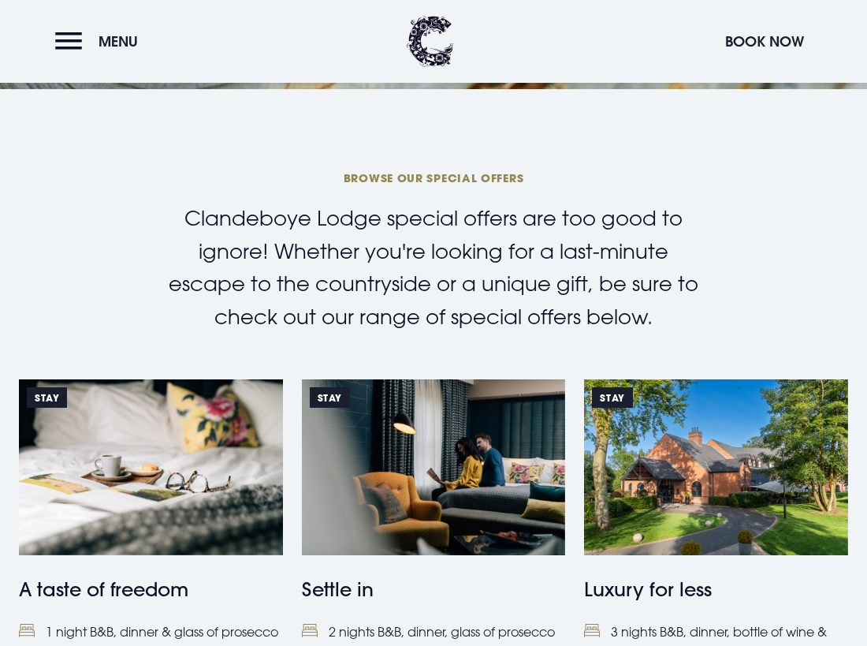
scroll to position [631, 0]
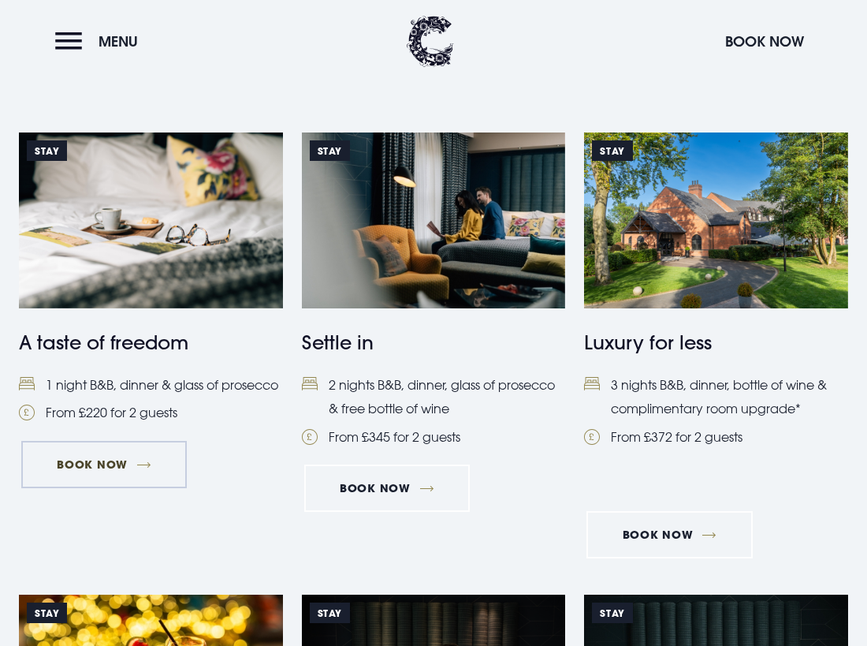
click at [104, 475] on link "Book Now" at bounding box center [104, 464] width 166 height 47
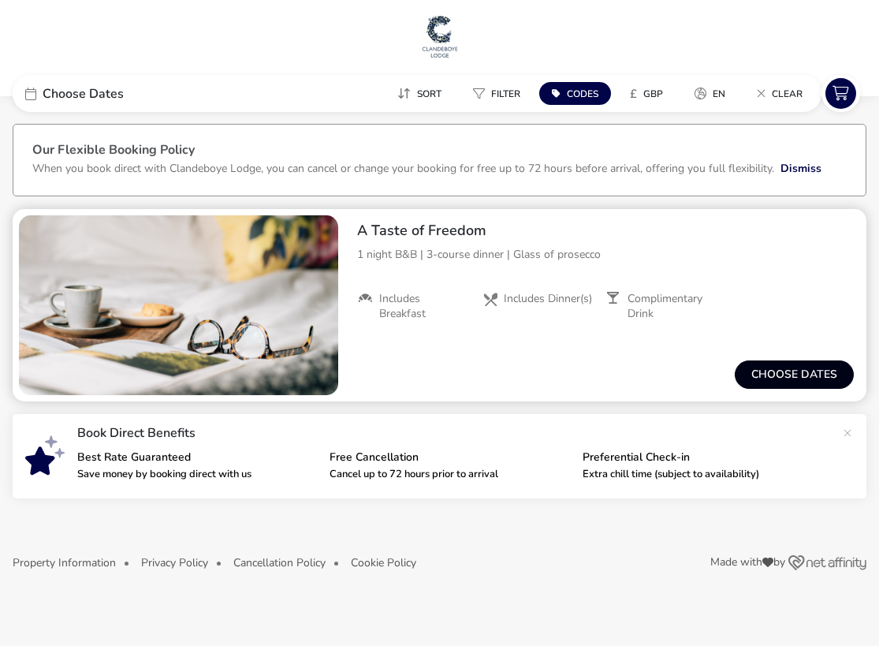
click at [794, 365] on button "Choose dates" at bounding box center [794, 374] width 119 height 28
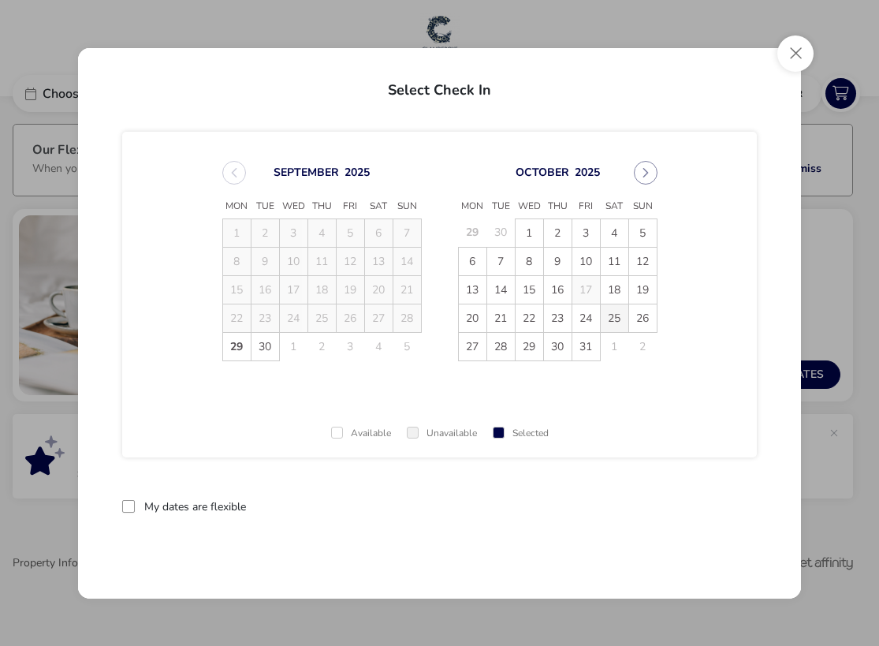
click at [620, 311] on span "25" at bounding box center [615, 318] width 28 height 28
click at [646, 319] on span "26" at bounding box center [643, 318] width 28 height 28
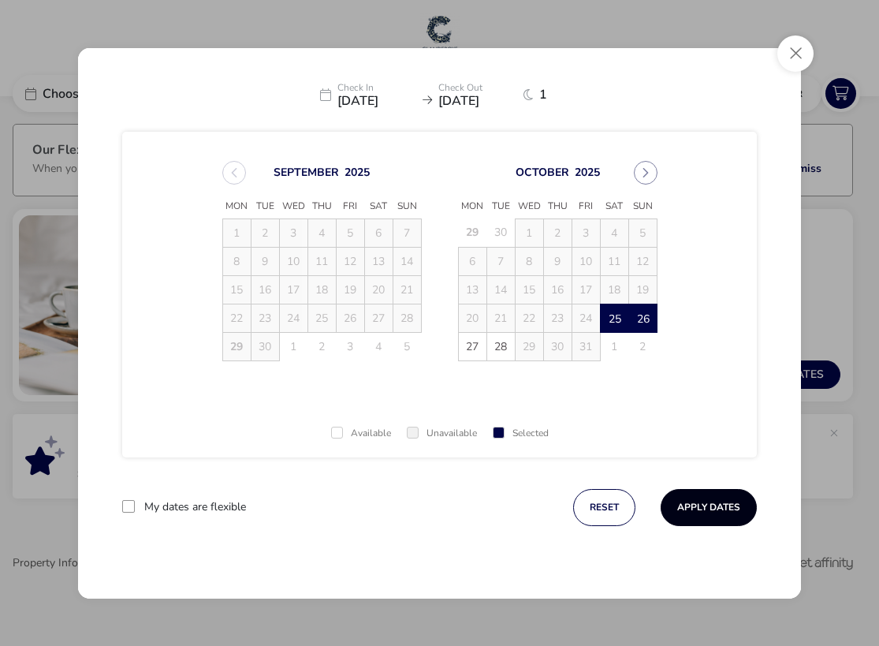
click at [705, 514] on button "Apply Dates" at bounding box center [709, 507] width 96 height 37
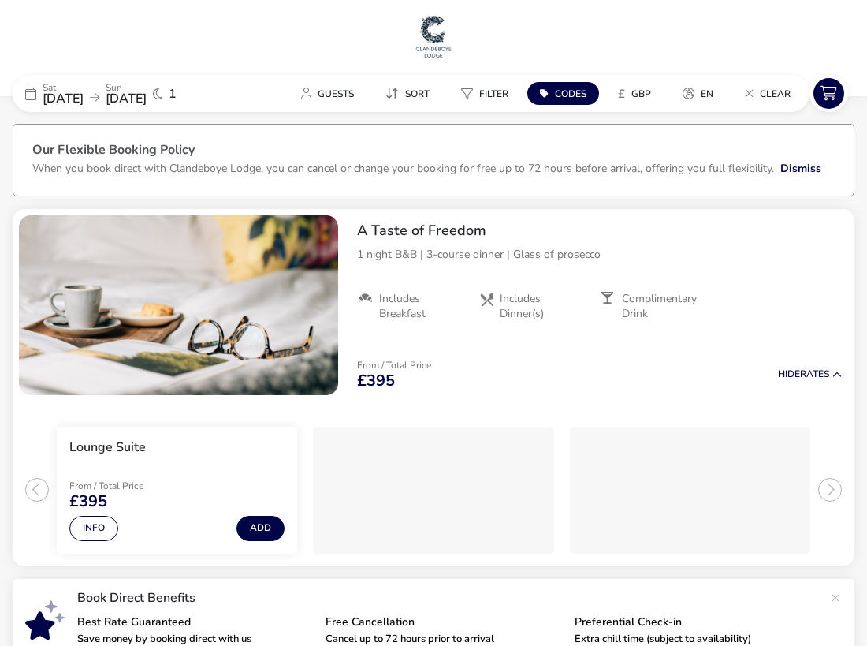
click at [443, 35] on img at bounding box center [433, 36] width 39 height 47
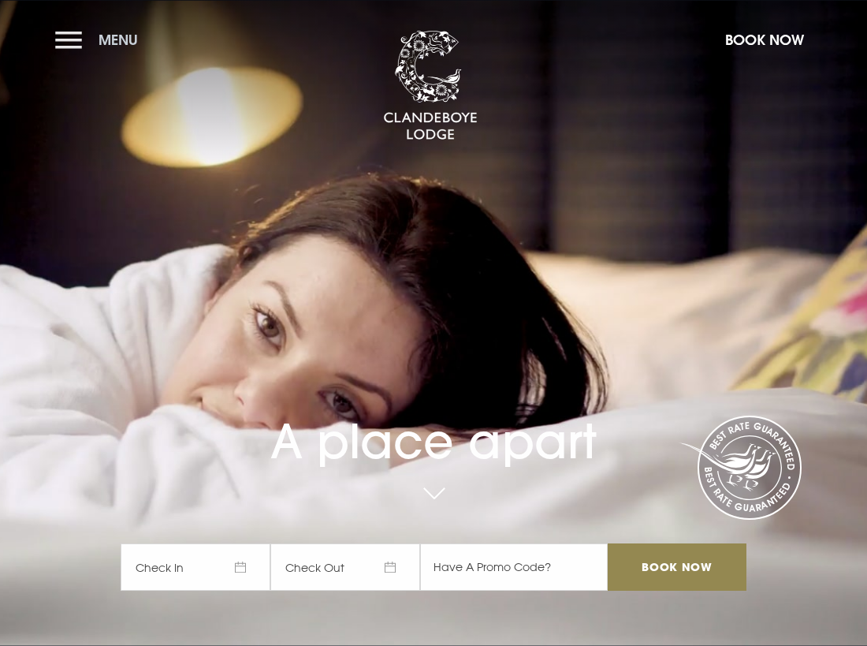
click at [69, 29] on button "Menu" at bounding box center [100, 40] width 91 height 34
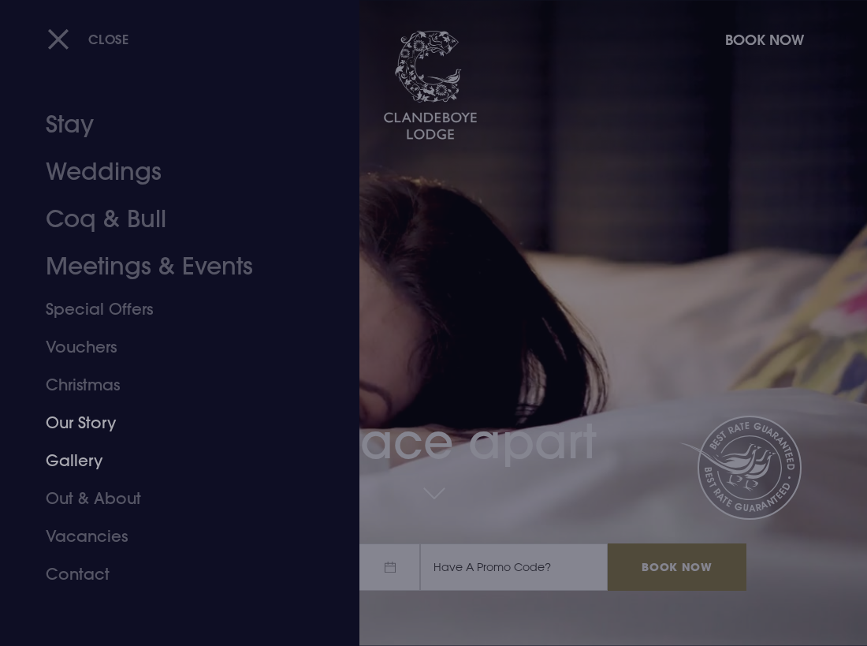
click at [80, 454] on link "Gallery" at bounding box center [169, 460] width 247 height 38
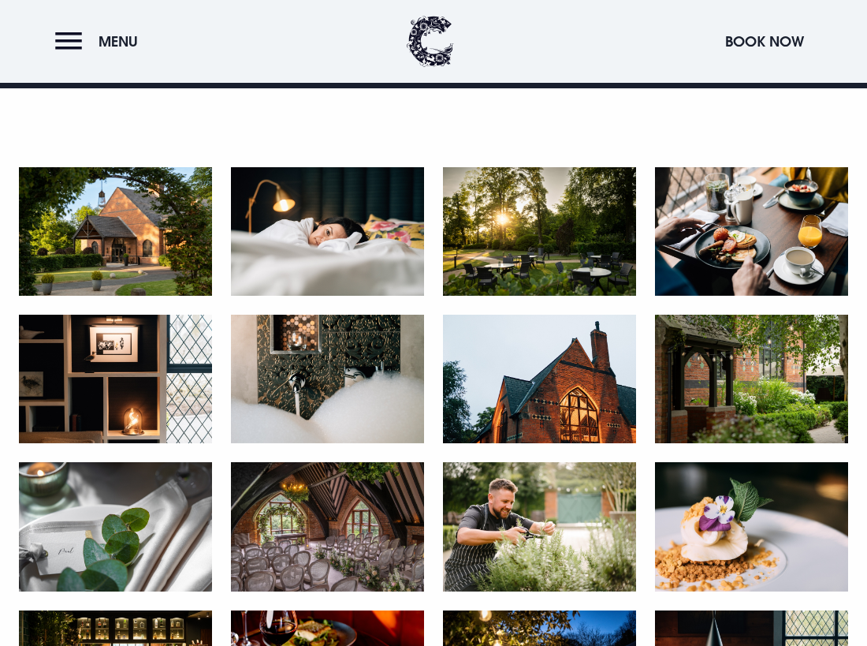
scroll to position [631, 0]
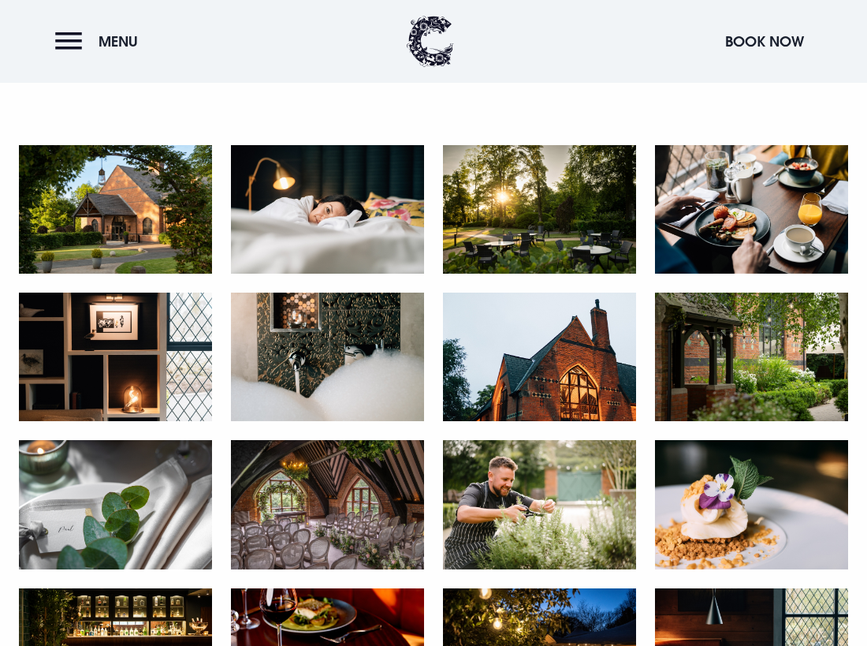
click at [520, 336] on img at bounding box center [539, 356] width 193 height 128
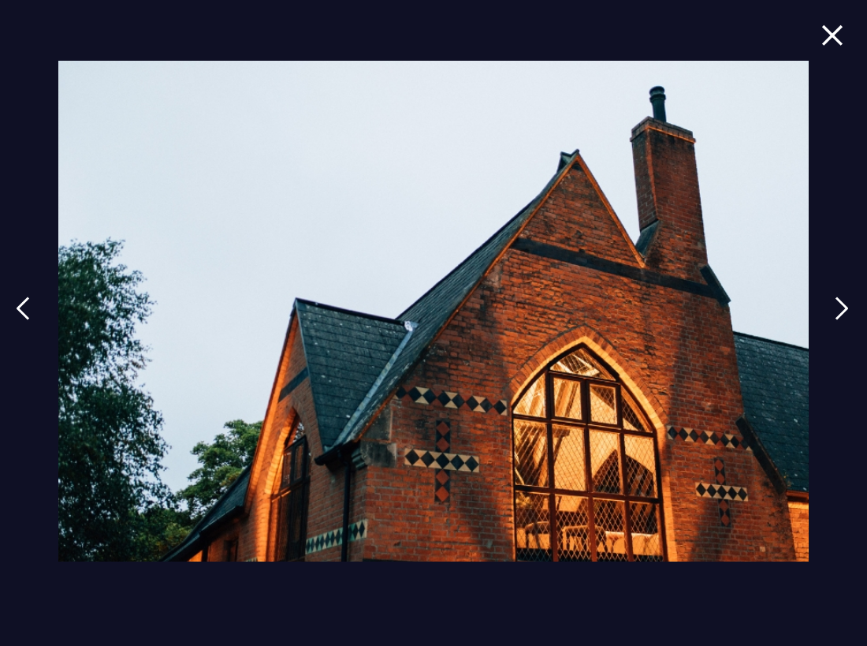
click at [829, 37] on img at bounding box center [832, 34] width 22 height 21
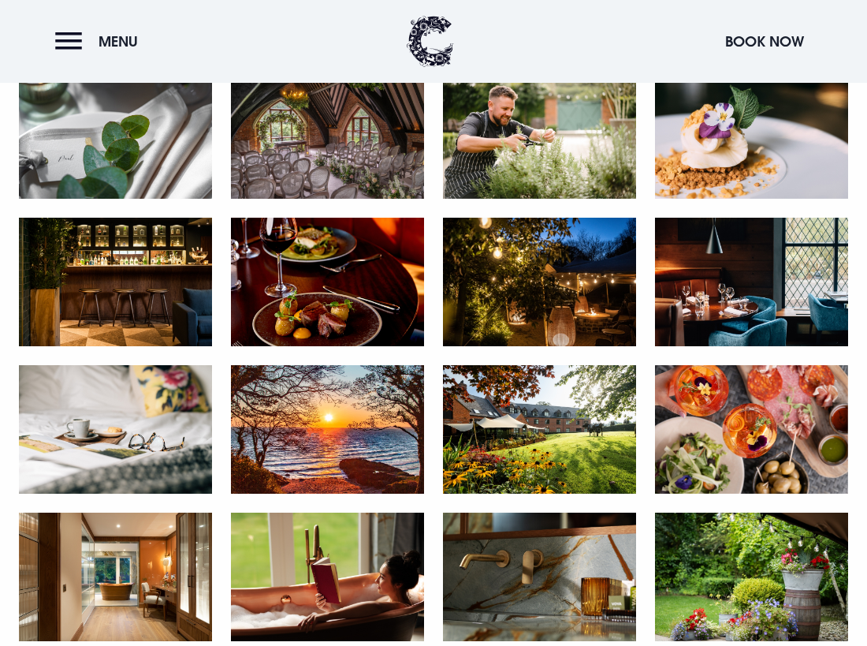
scroll to position [867, 0]
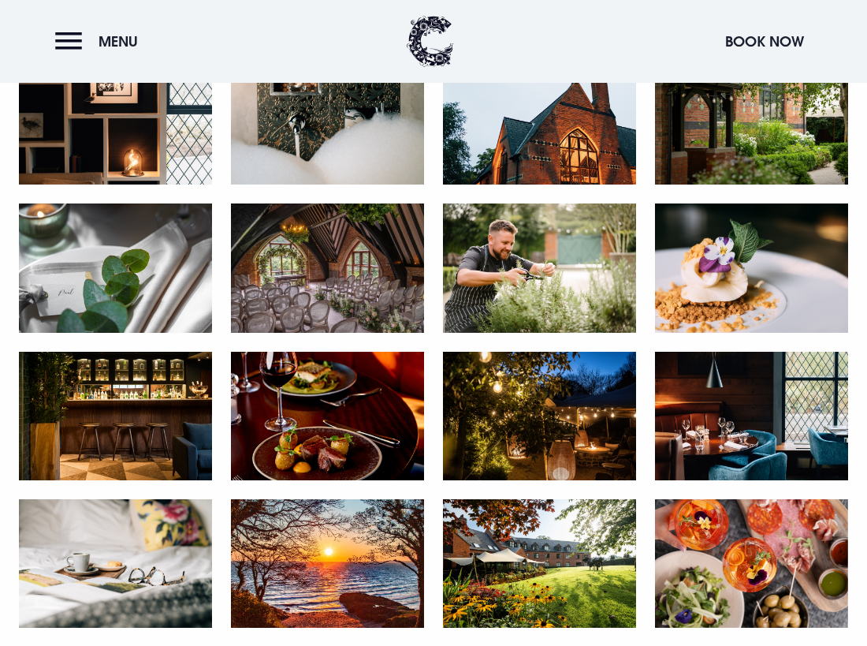
click at [309, 216] on img at bounding box center [327, 267] width 193 height 128
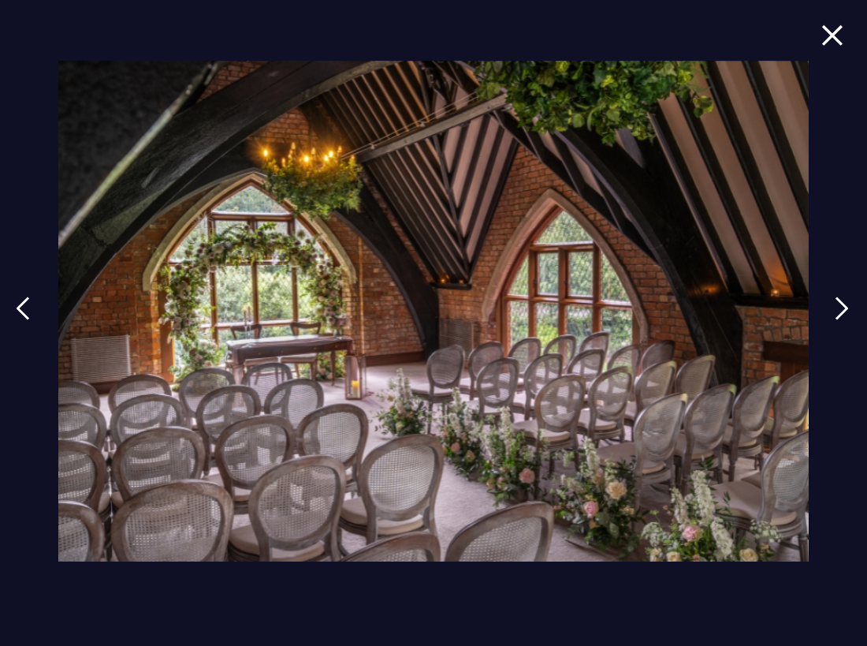
click at [846, 31] on div at bounding box center [433, 323] width 867 height 646
click at [833, 35] on img at bounding box center [832, 34] width 22 height 21
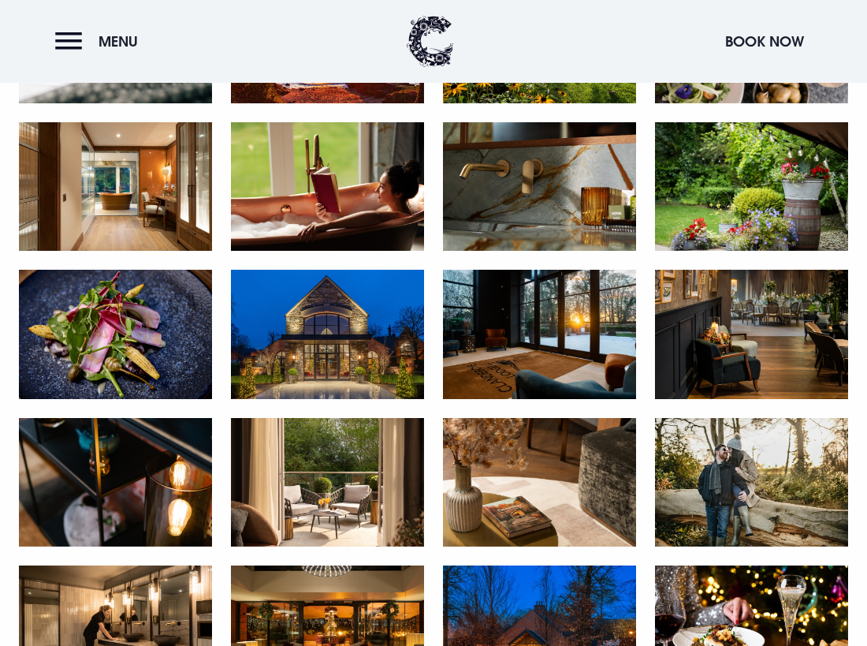
scroll to position [1498, 0]
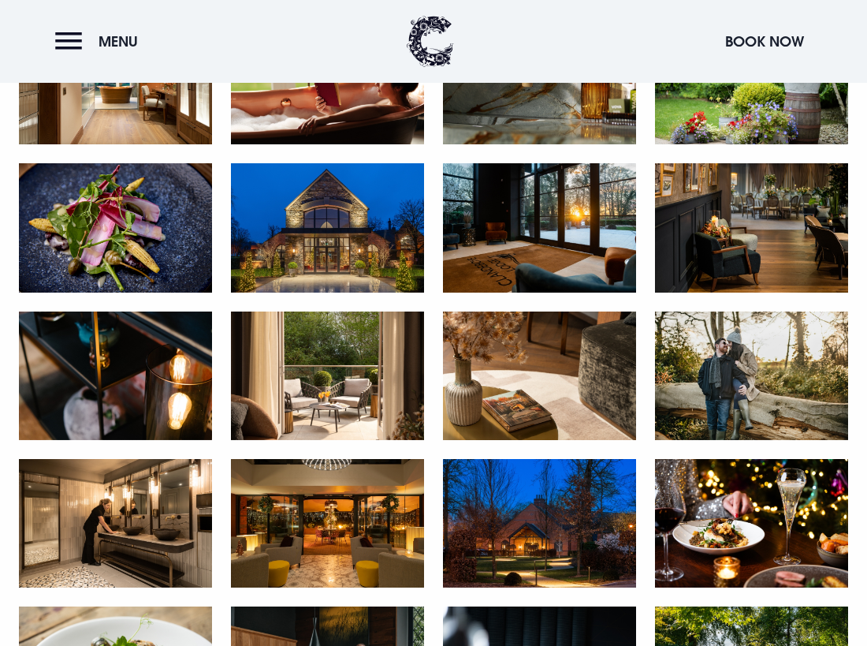
click at [577, 252] on img at bounding box center [539, 227] width 193 height 128
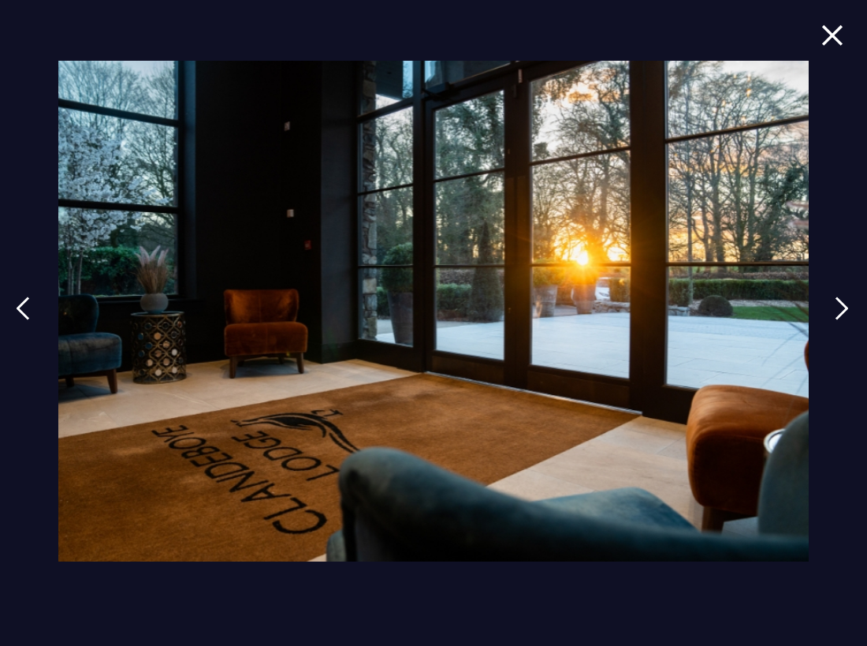
click at [828, 36] on img at bounding box center [832, 34] width 22 height 21
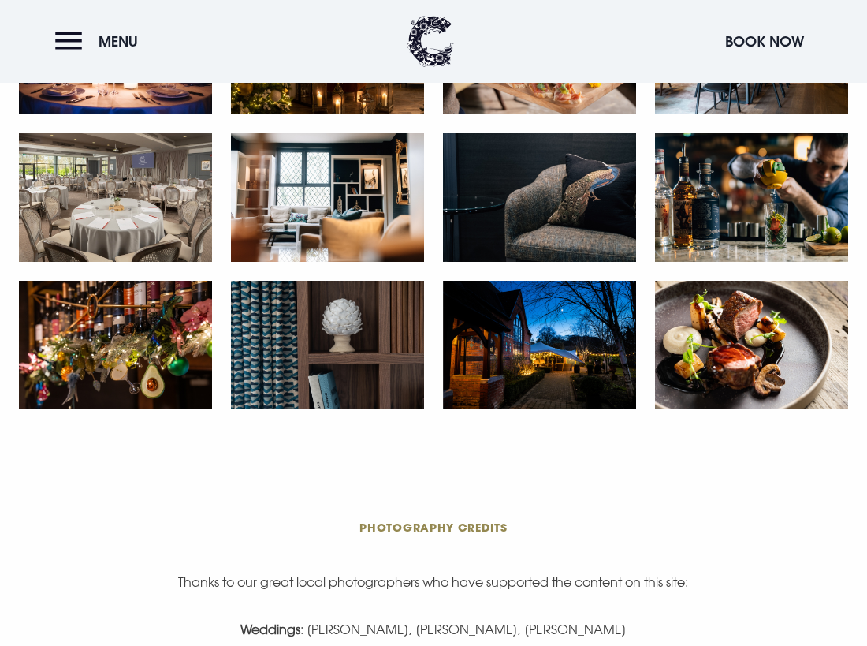
scroll to position [2444, 0]
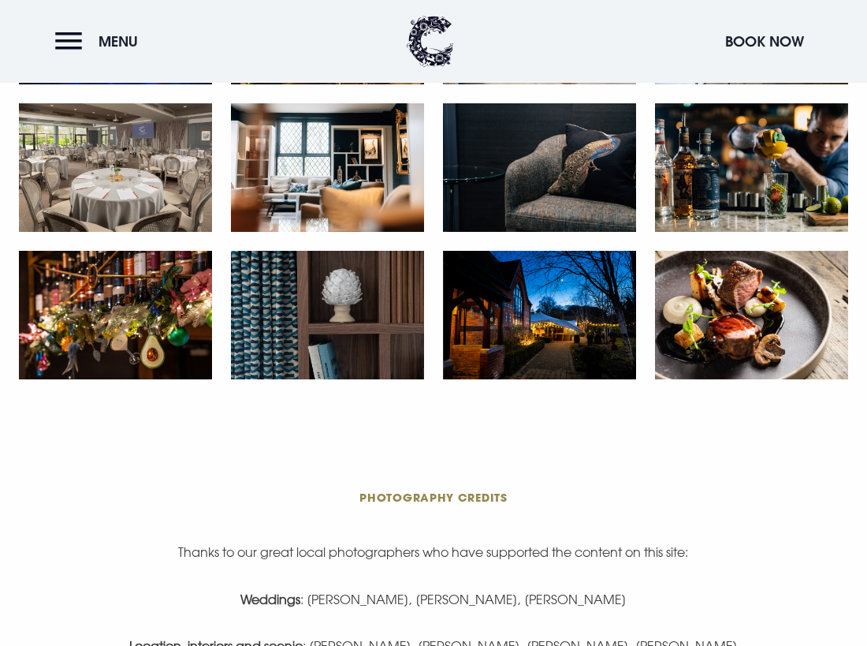
click at [543, 323] on img at bounding box center [539, 315] width 193 height 128
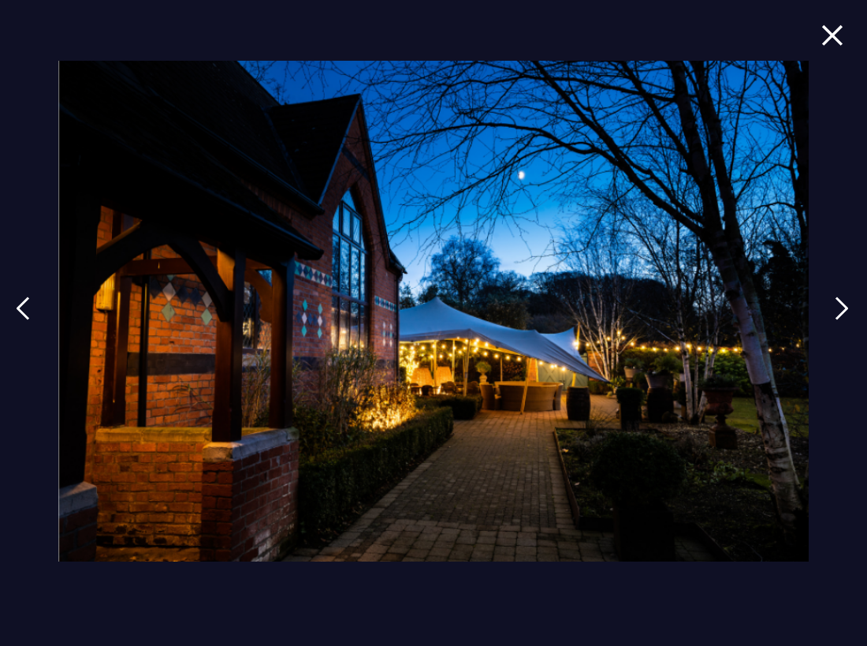
click at [825, 28] on img at bounding box center [832, 34] width 22 height 21
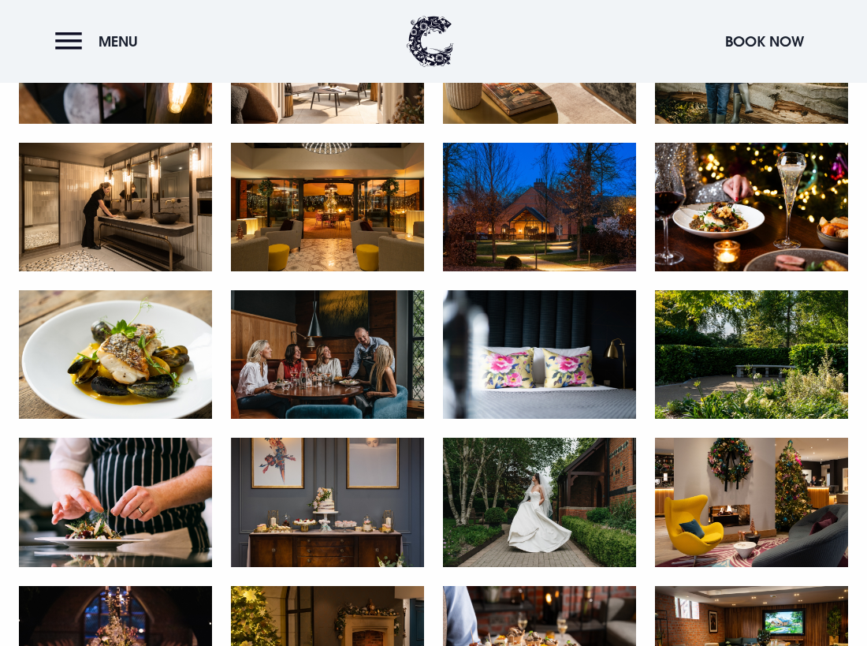
scroll to position [1813, 0]
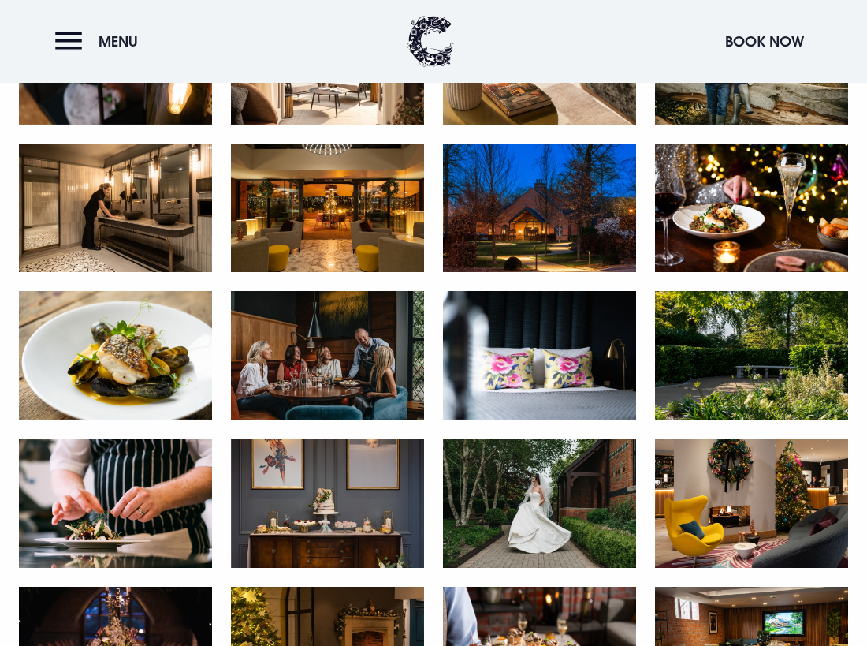
click at [496, 487] on img at bounding box center [539, 502] width 193 height 128
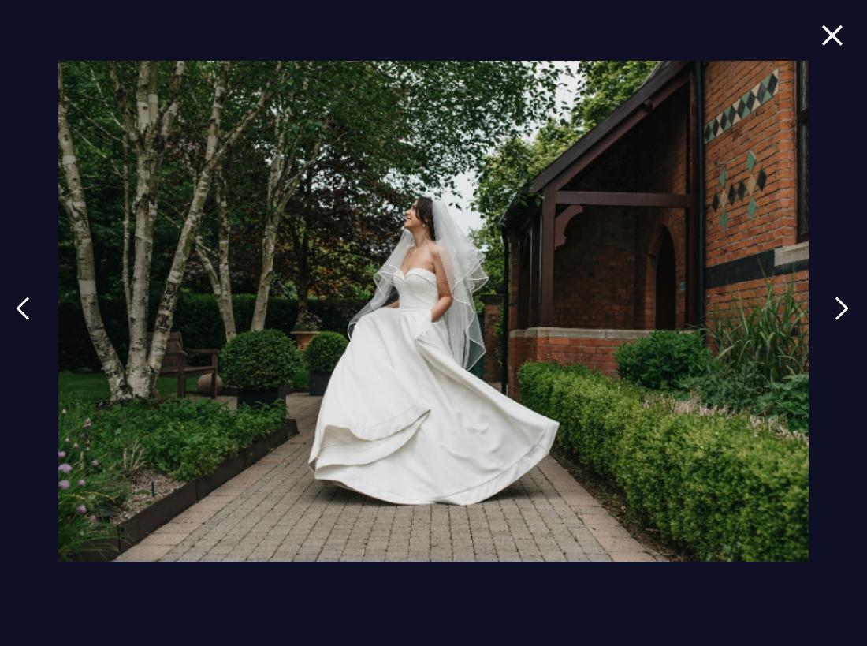
click at [838, 24] on img at bounding box center [832, 34] width 22 height 21
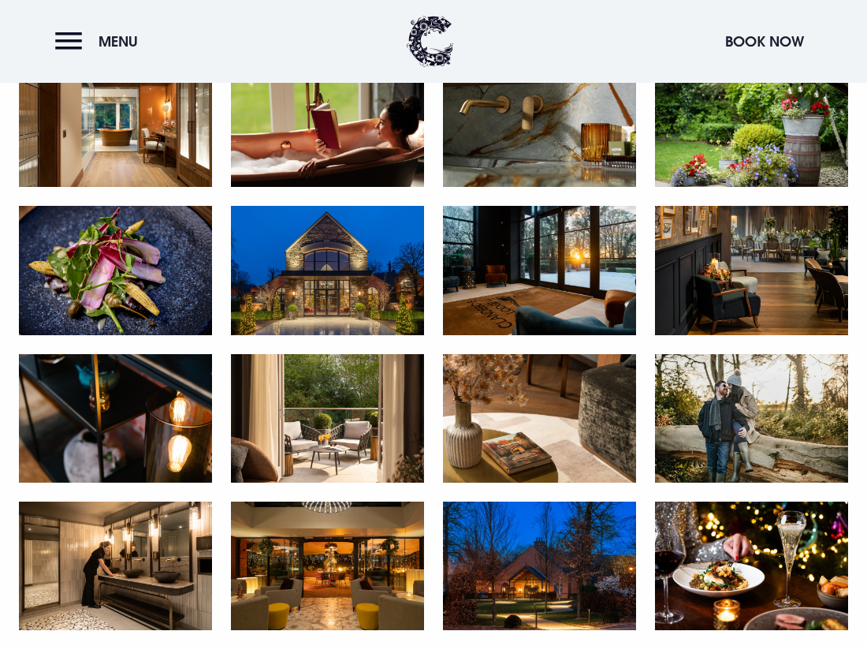
scroll to position [1419, 0]
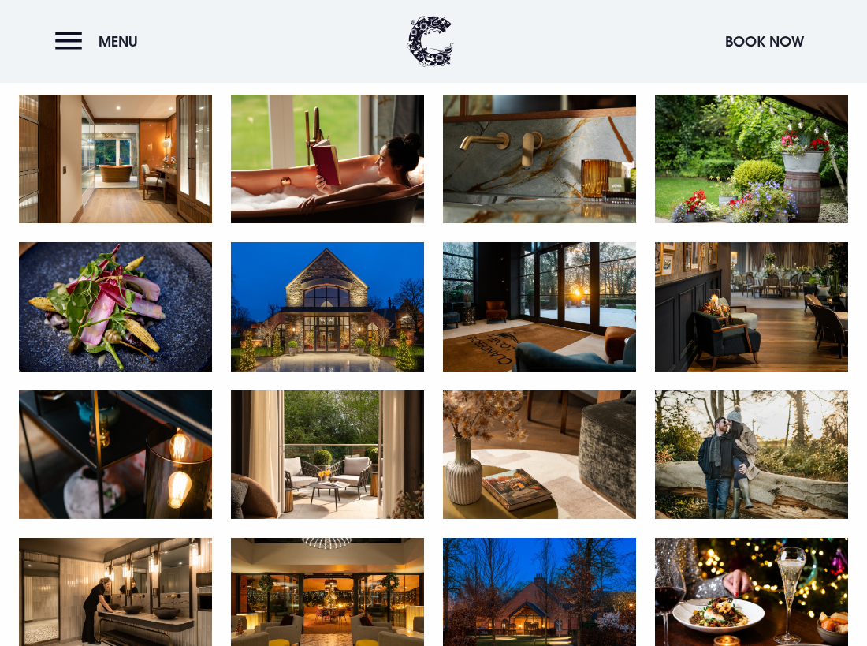
click at [371, 328] on img at bounding box center [327, 306] width 193 height 128
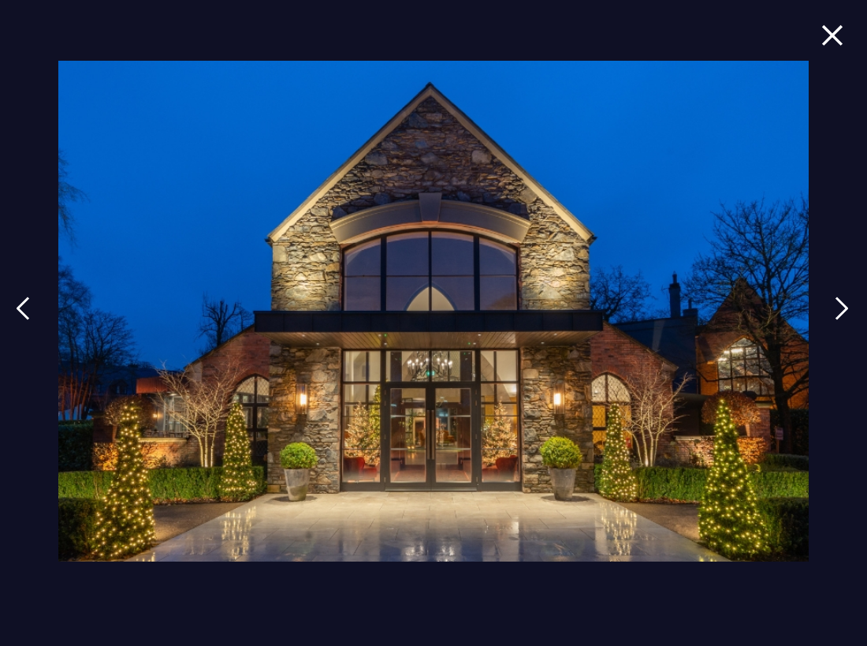
click at [825, 43] on img at bounding box center [832, 34] width 22 height 21
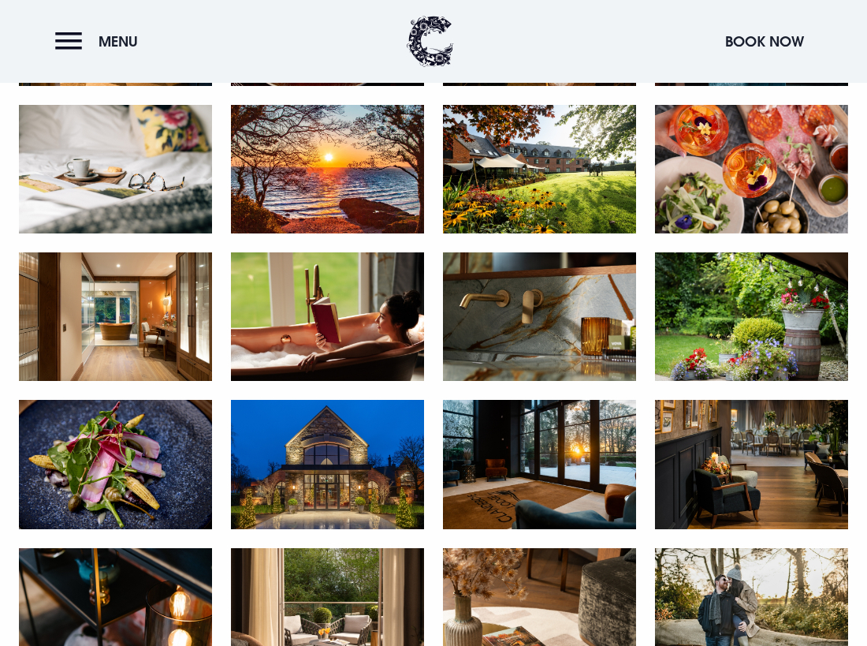
scroll to position [1182, 0]
